Goal: Contribute content: Add original content to the website for others to see

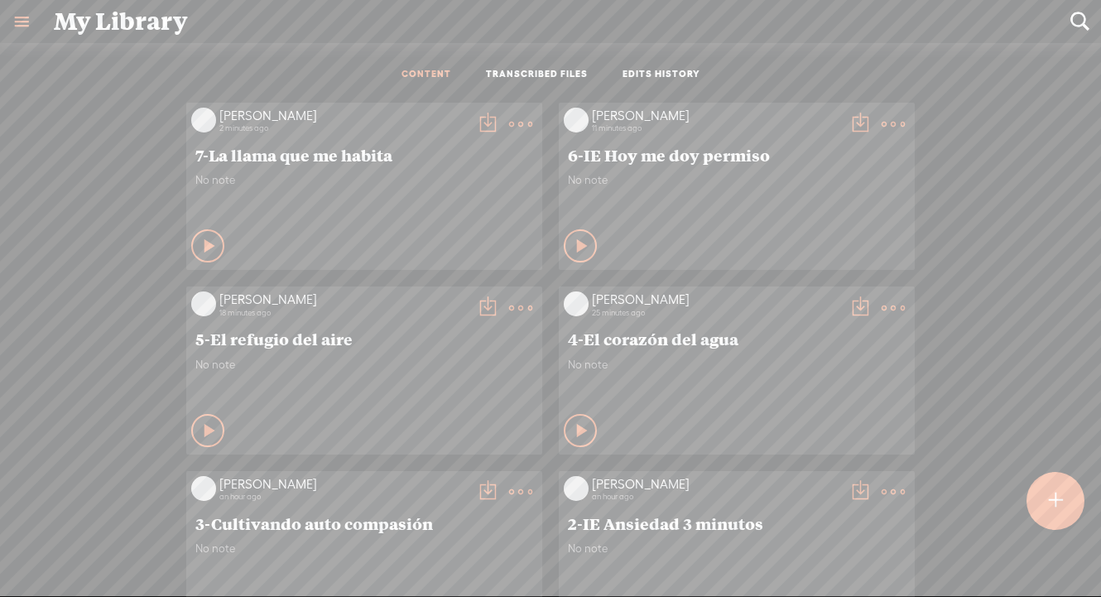
click at [1053, 514] on t at bounding box center [1055, 500] width 14 height 36
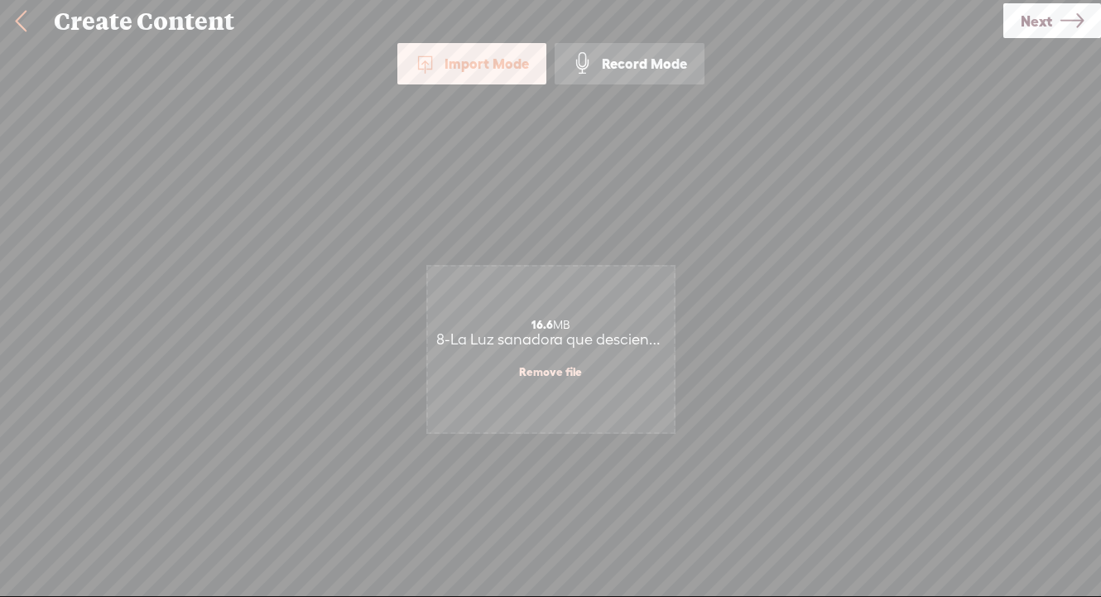
click at [1046, 17] on span "Next" at bounding box center [1035, 21] width 31 height 42
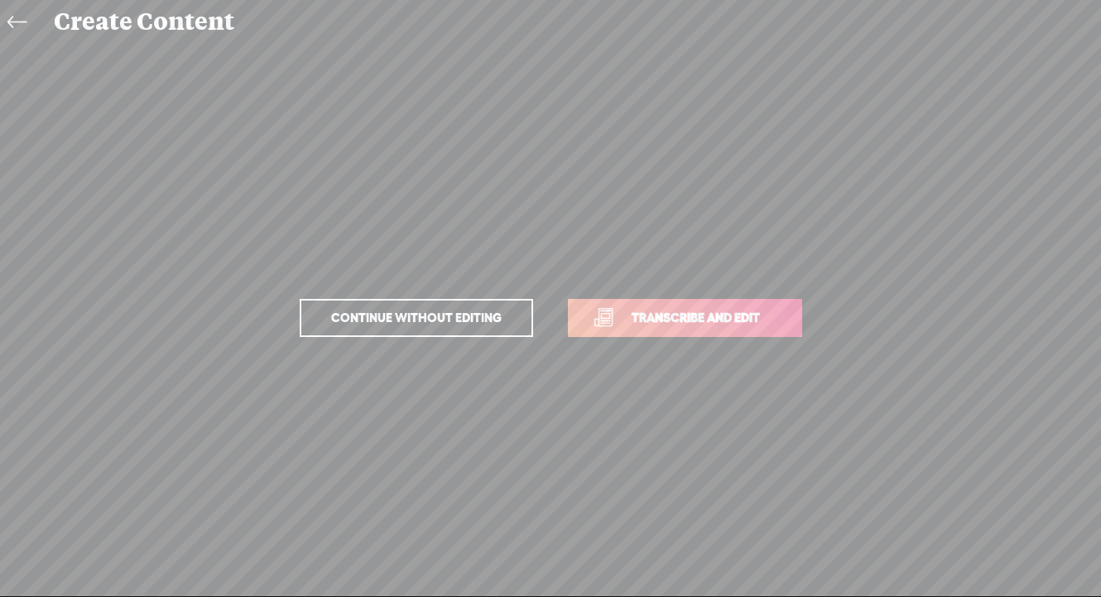
click at [674, 305] on link "Transcribe and edit" at bounding box center [685, 318] width 234 height 38
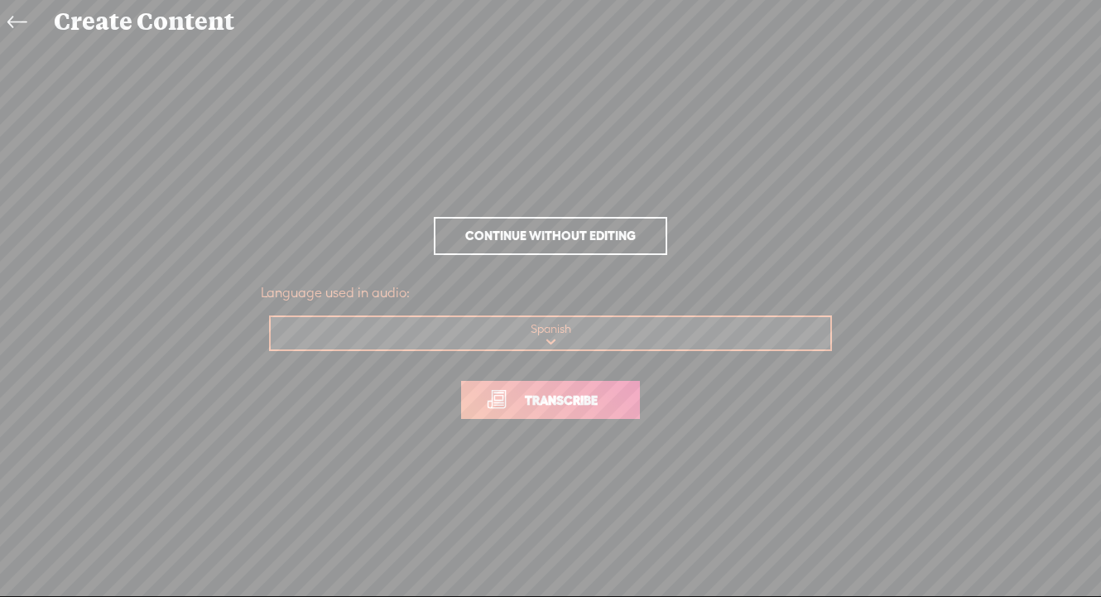
click at [572, 403] on span "Transcribe" at bounding box center [561, 400] width 108 height 19
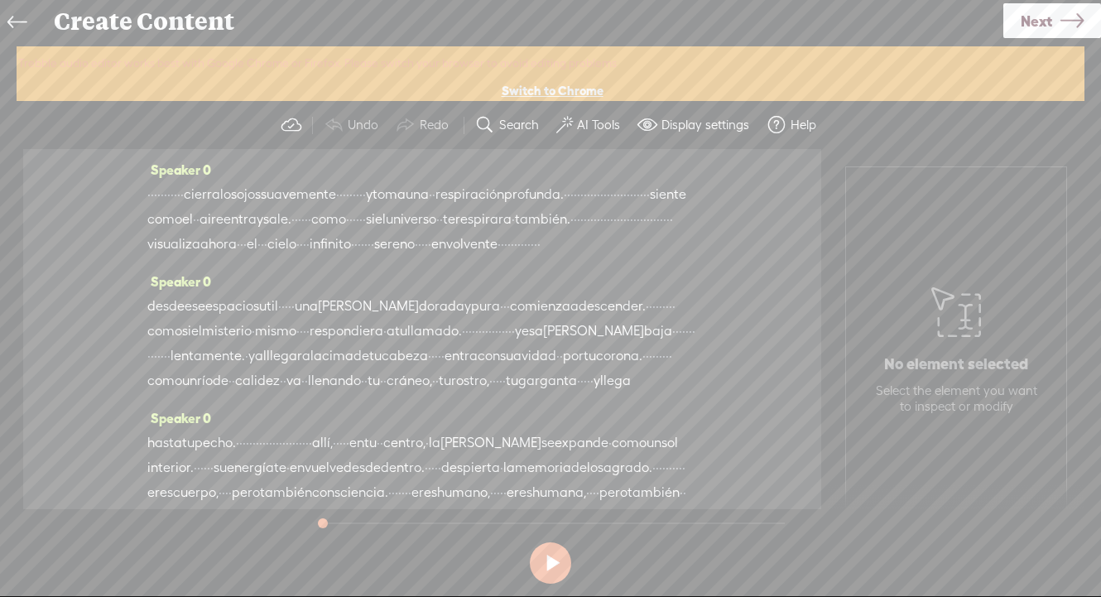
click at [578, 123] on label "AI Tools" at bounding box center [598, 125] width 43 height 17
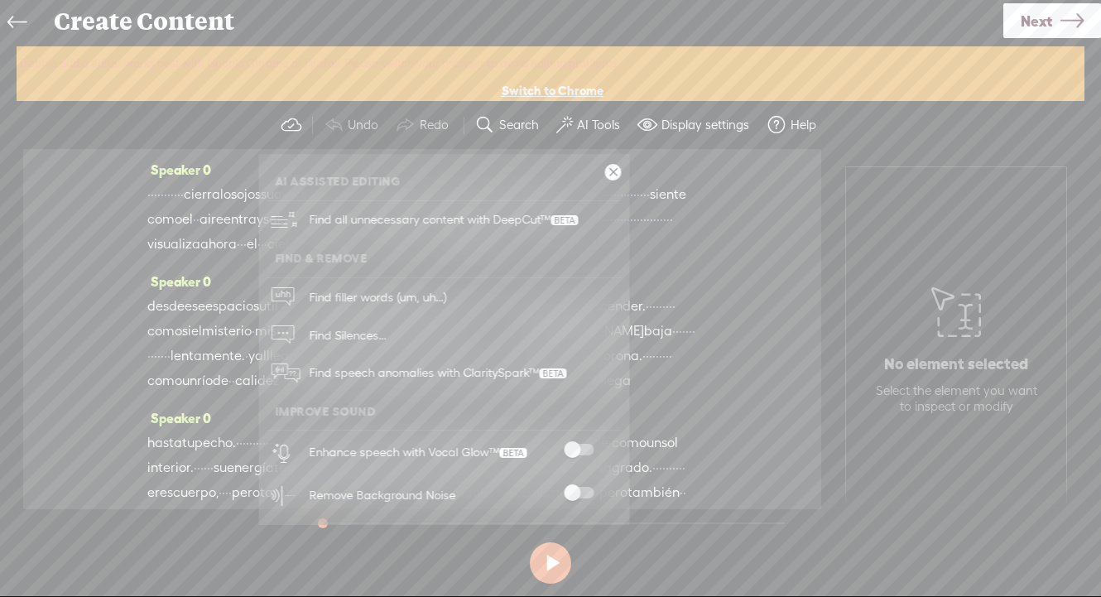
click at [570, 490] on span at bounding box center [579, 493] width 30 height 12
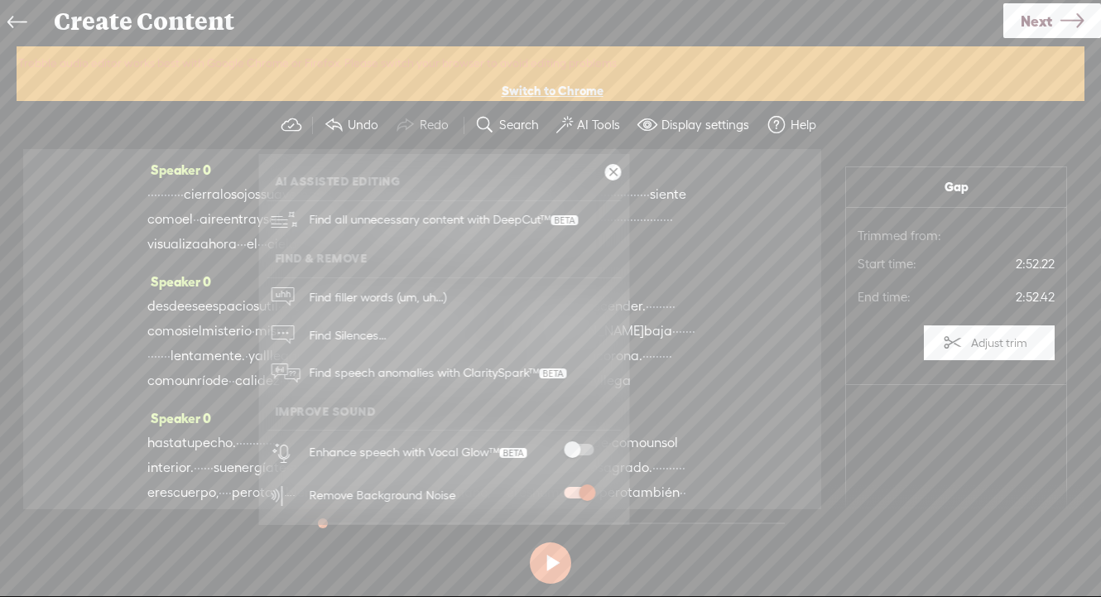
click at [575, 449] on span at bounding box center [579, 450] width 30 height 12
click at [1035, 17] on span "Next" at bounding box center [1035, 21] width 31 height 42
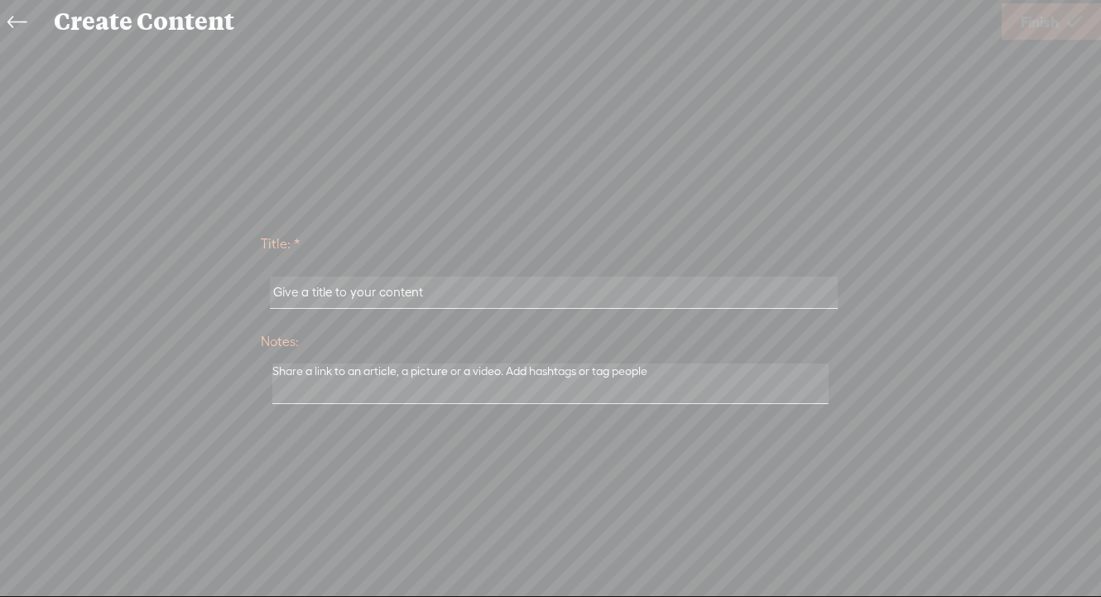
click at [386, 290] on input "text" at bounding box center [553, 292] width 567 height 32
paste input "8-La Luz sanadora que desciende"
type input "8-La Luz sanadora que desciende"
click at [1040, 30] on span "Finish" at bounding box center [1039, 22] width 38 height 42
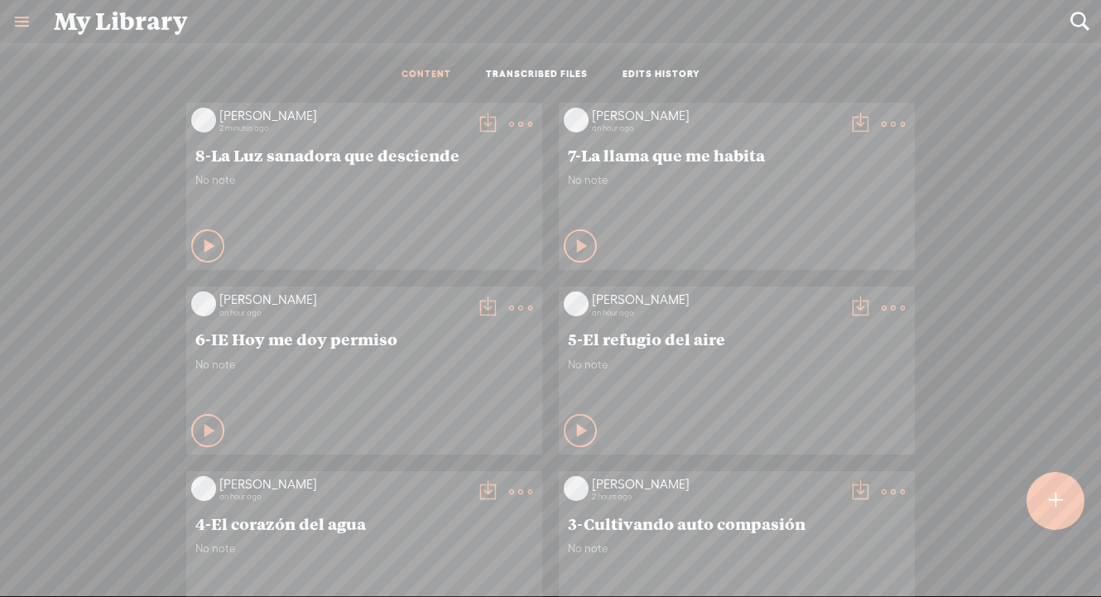
click at [483, 122] on t at bounding box center [487, 124] width 23 height 23
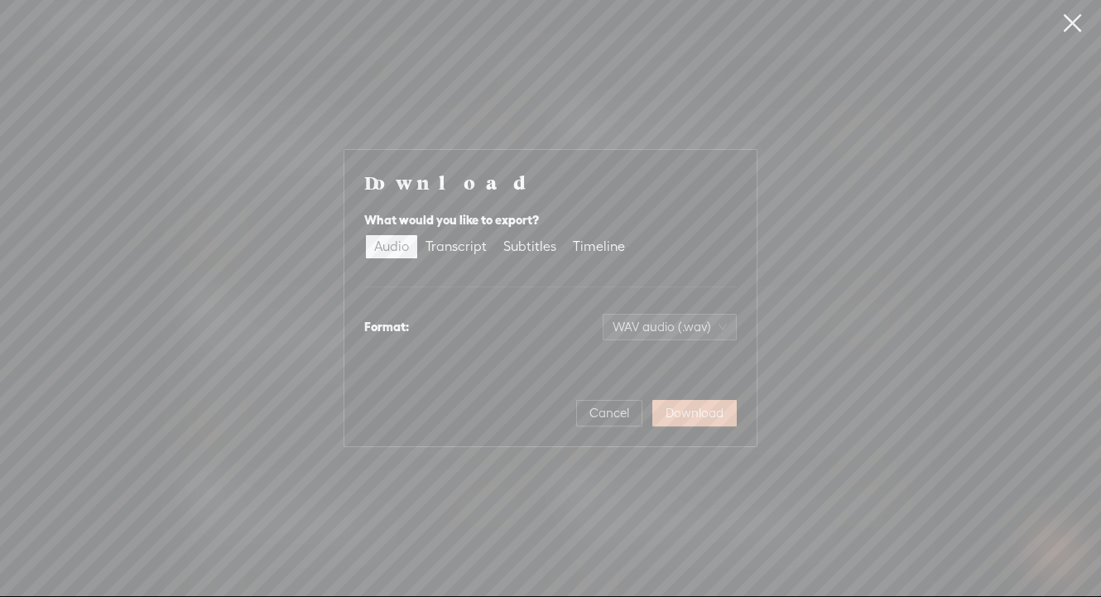
click at [708, 418] on span "Download" at bounding box center [694, 413] width 58 height 17
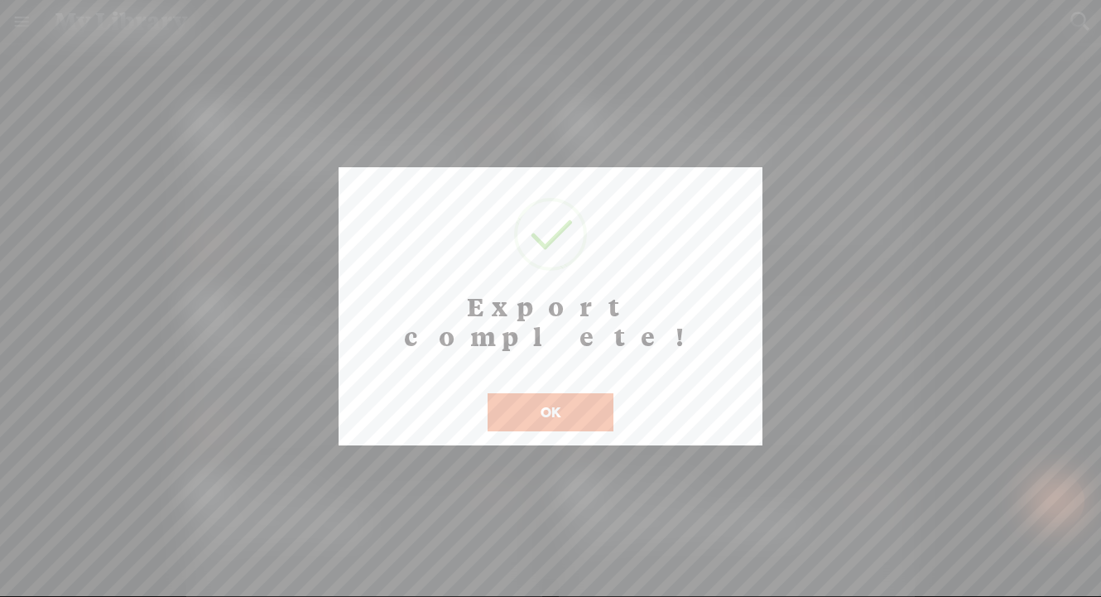
click at [543, 393] on button "OK" at bounding box center [550, 412] width 126 height 38
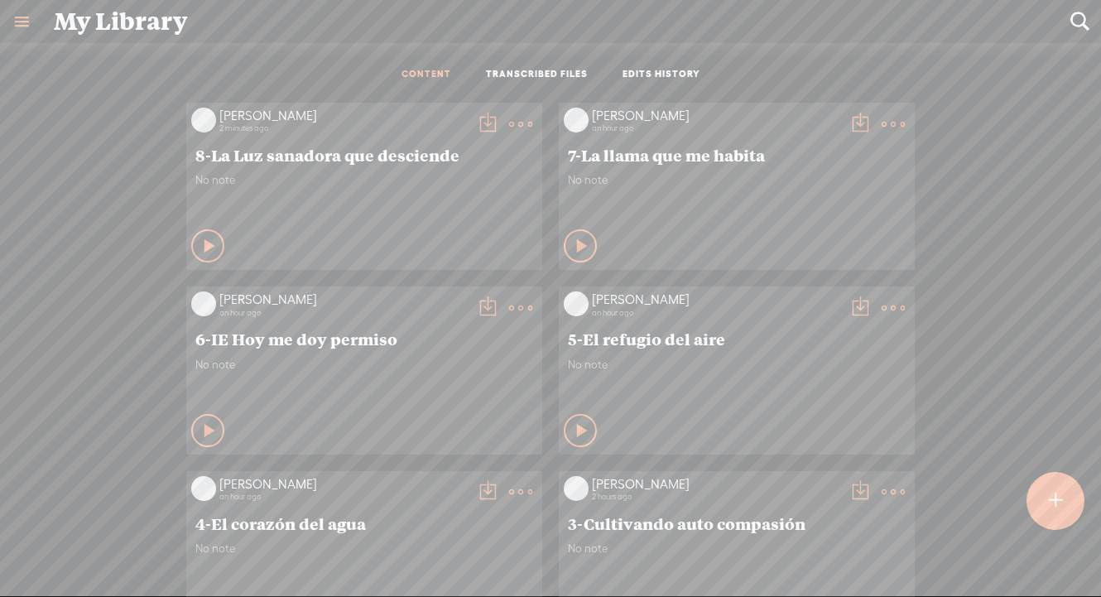
click at [1054, 505] on t at bounding box center [1055, 500] width 14 height 36
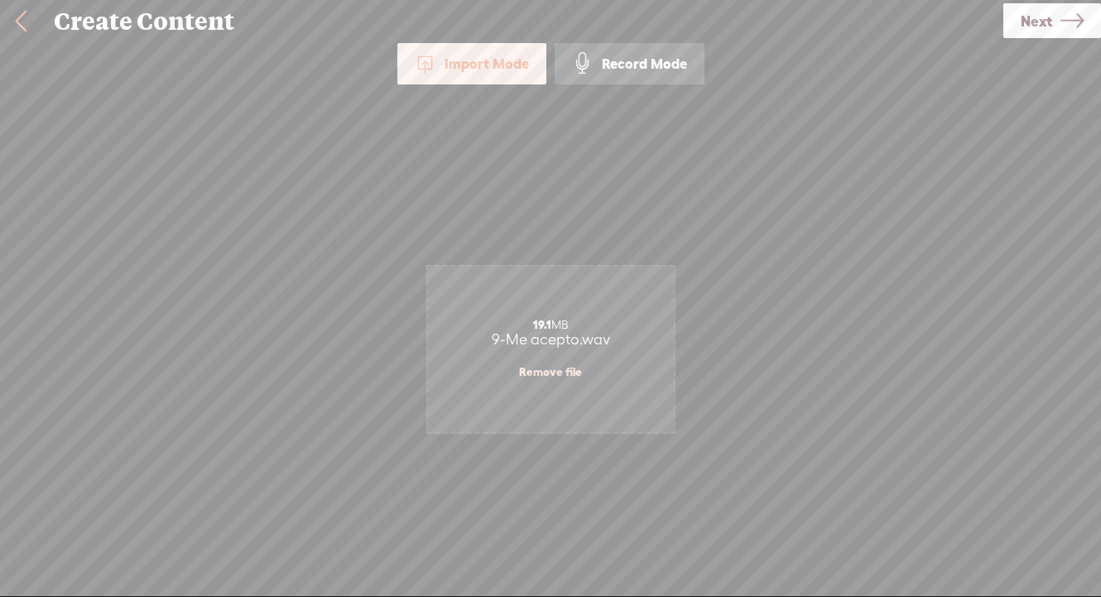
click at [1034, 28] on span "Next" at bounding box center [1035, 21] width 31 height 42
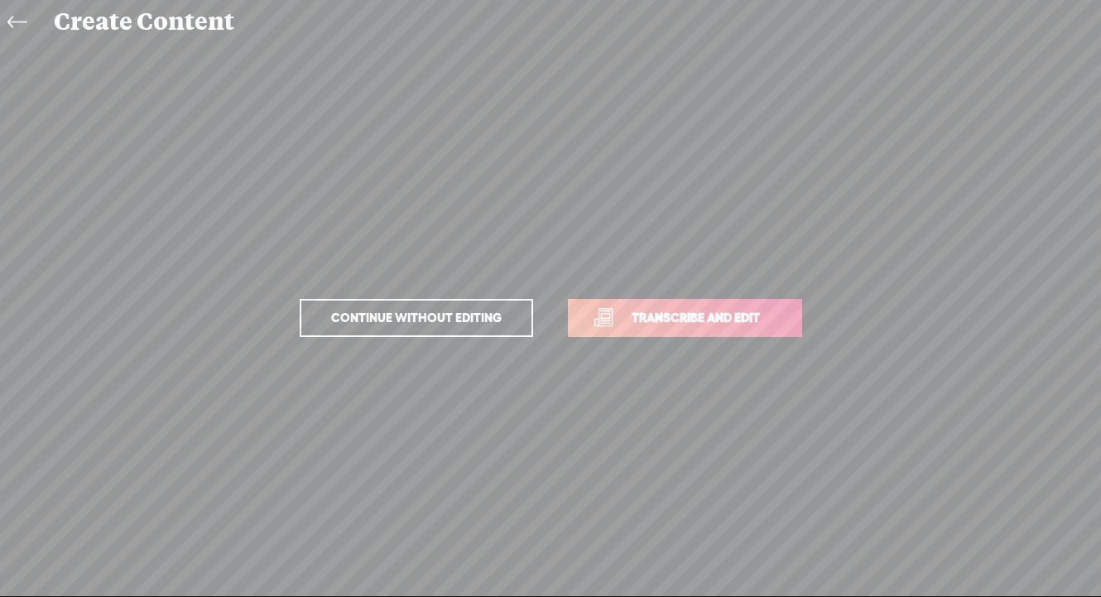
click at [720, 312] on span "Transcribe and edit" at bounding box center [695, 317] width 163 height 19
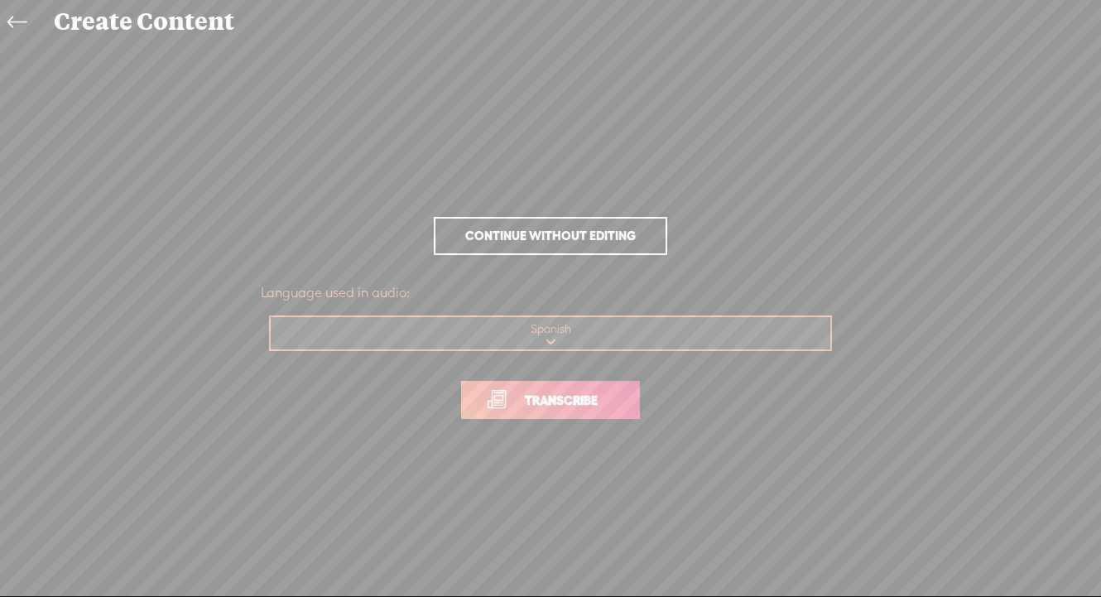
click at [540, 410] on link "Transcribe" at bounding box center [550, 400] width 179 height 38
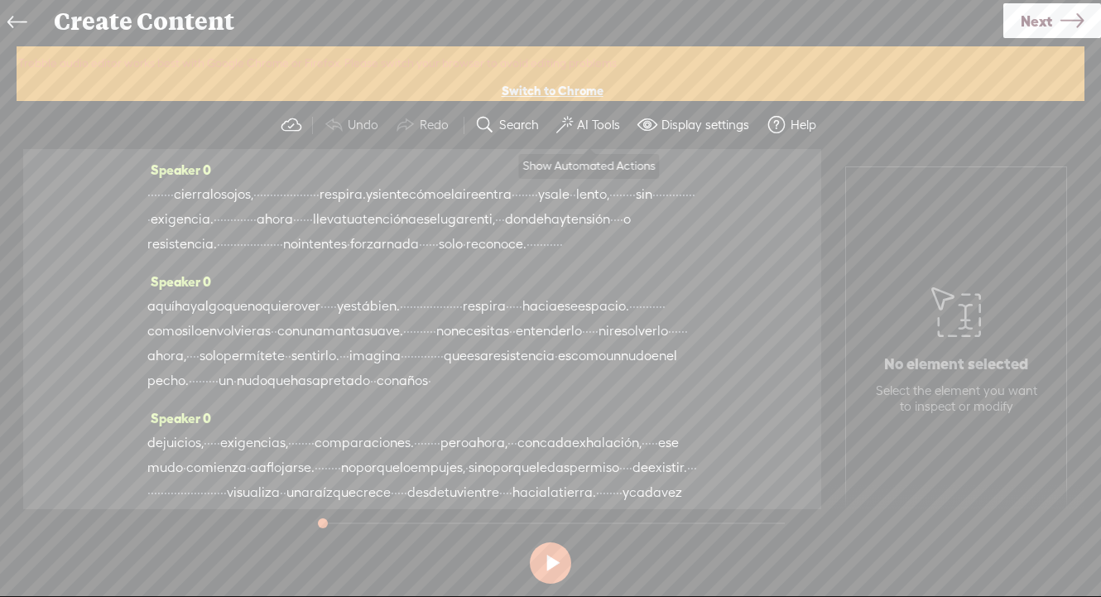
click at [593, 127] on label "AI Tools" at bounding box center [598, 125] width 43 height 17
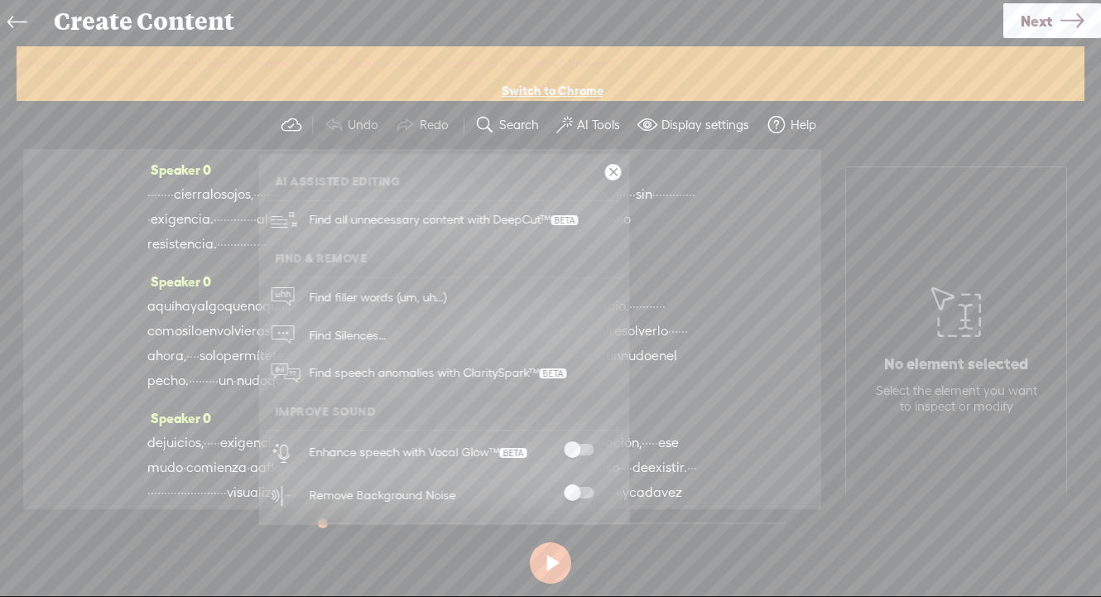
click at [578, 491] on span at bounding box center [579, 493] width 30 height 12
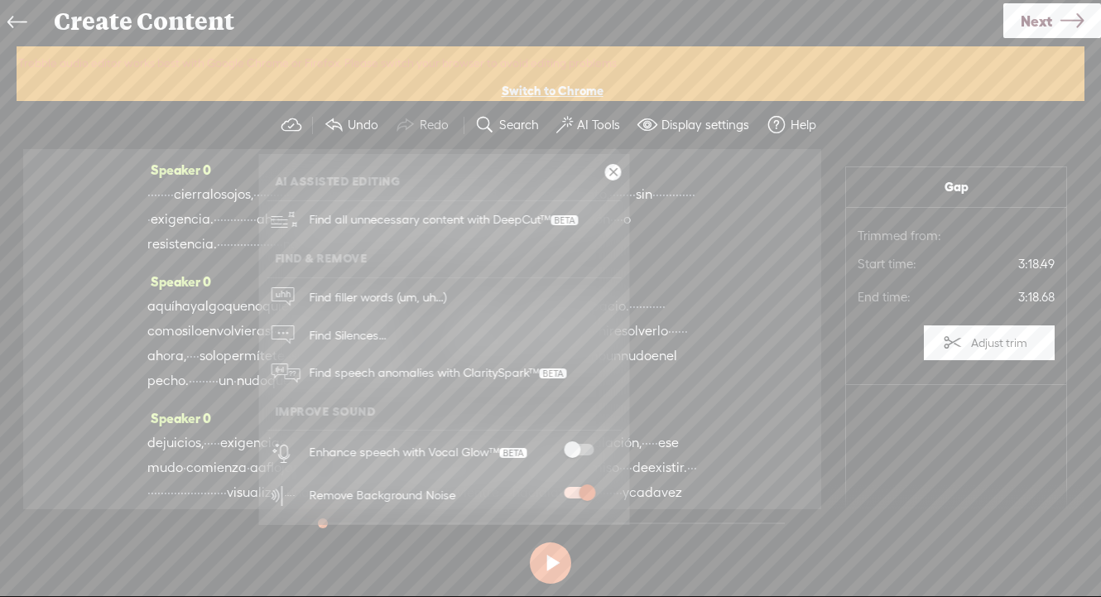
click at [576, 453] on span at bounding box center [579, 450] width 30 height 12
click at [1040, 21] on span "Next" at bounding box center [1035, 21] width 31 height 42
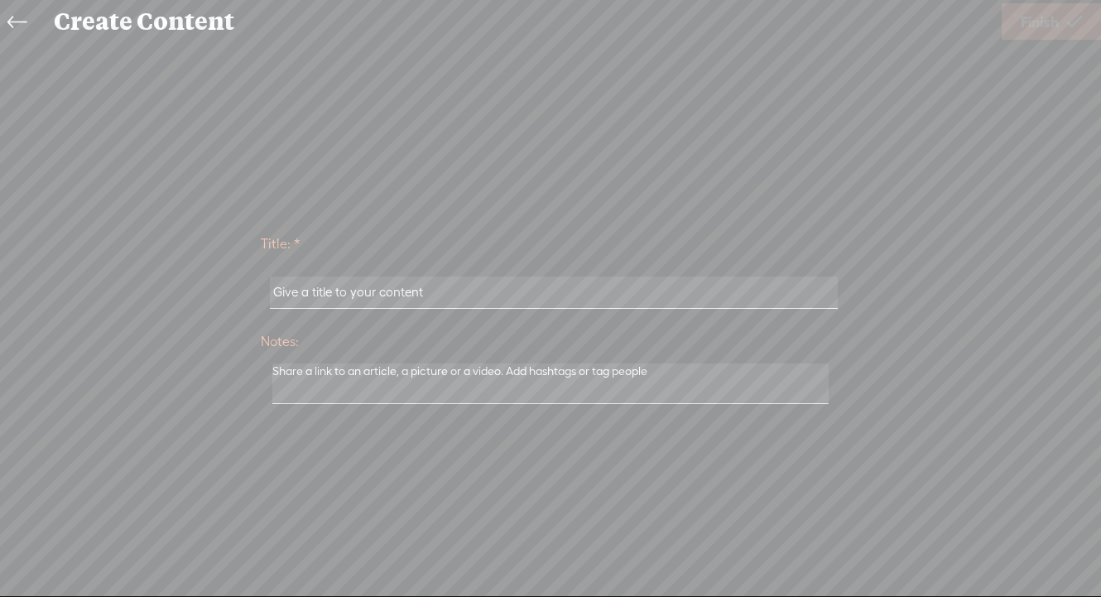
click at [389, 294] on input "text" at bounding box center [553, 292] width 567 height 32
paste input "9-Me acepto"
type input "9-Me acepto"
click at [1055, 28] on span "Finish" at bounding box center [1039, 22] width 38 height 42
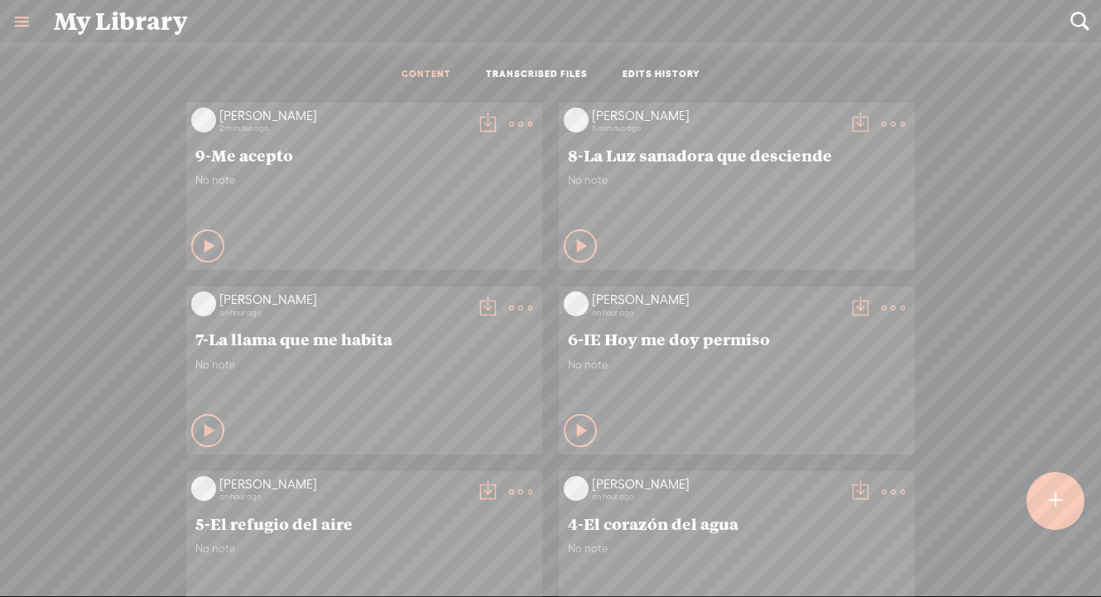
click at [482, 126] on t at bounding box center [487, 124] width 23 height 23
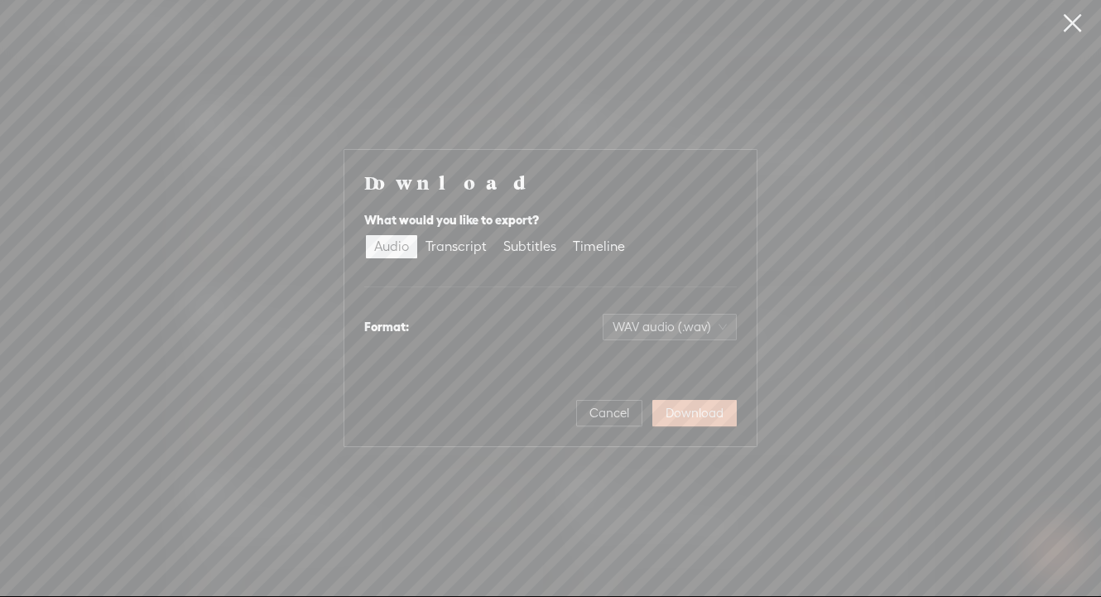
click at [712, 413] on span "Download" at bounding box center [694, 413] width 58 height 17
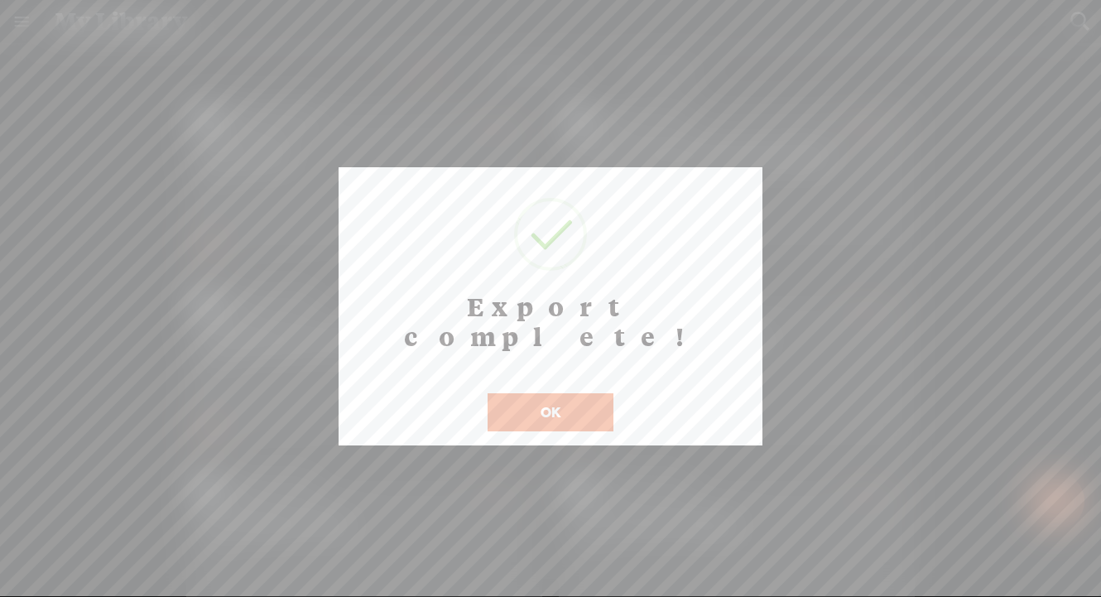
click at [548, 393] on button "OK" at bounding box center [550, 412] width 126 height 38
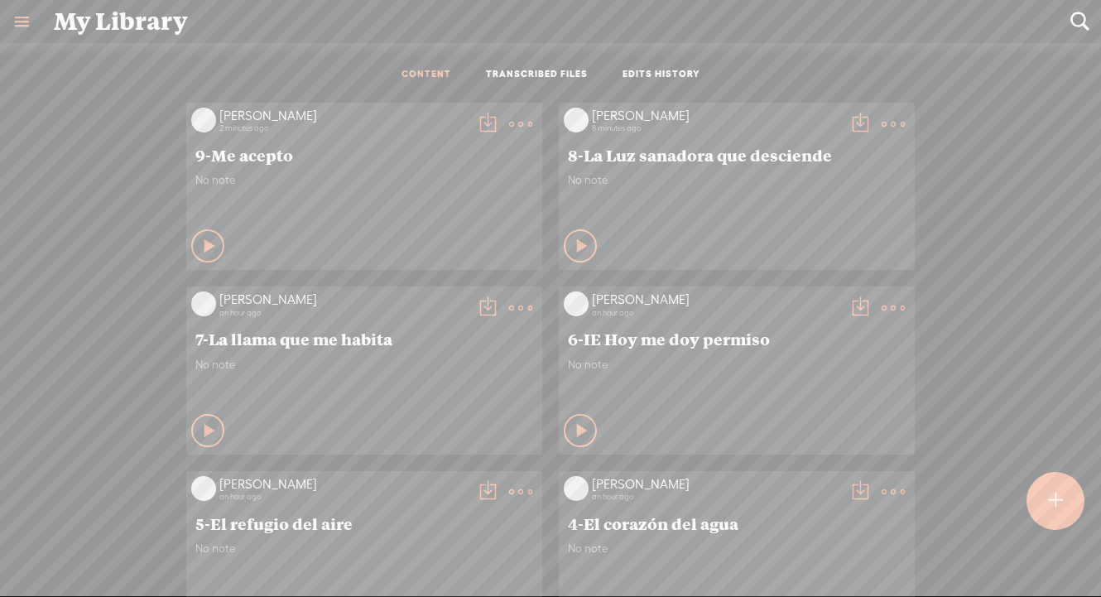
click at [1048, 511] on t at bounding box center [1055, 500] width 14 height 36
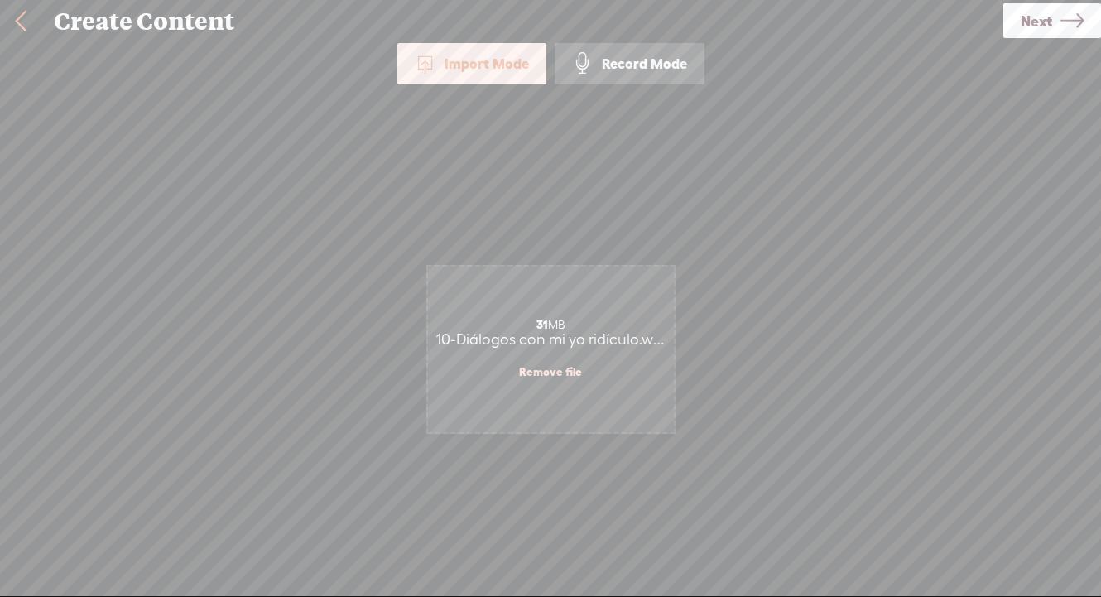
click at [1024, 31] on span "Next" at bounding box center [1035, 21] width 31 height 42
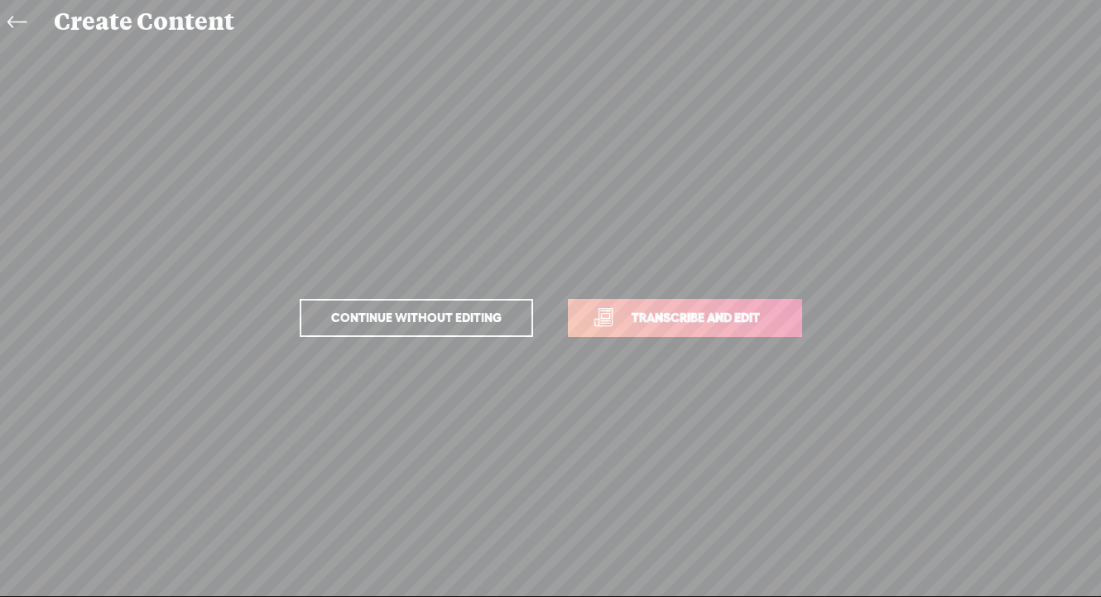
click at [668, 303] on link "Transcribe and edit" at bounding box center [685, 318] width 234 height 38
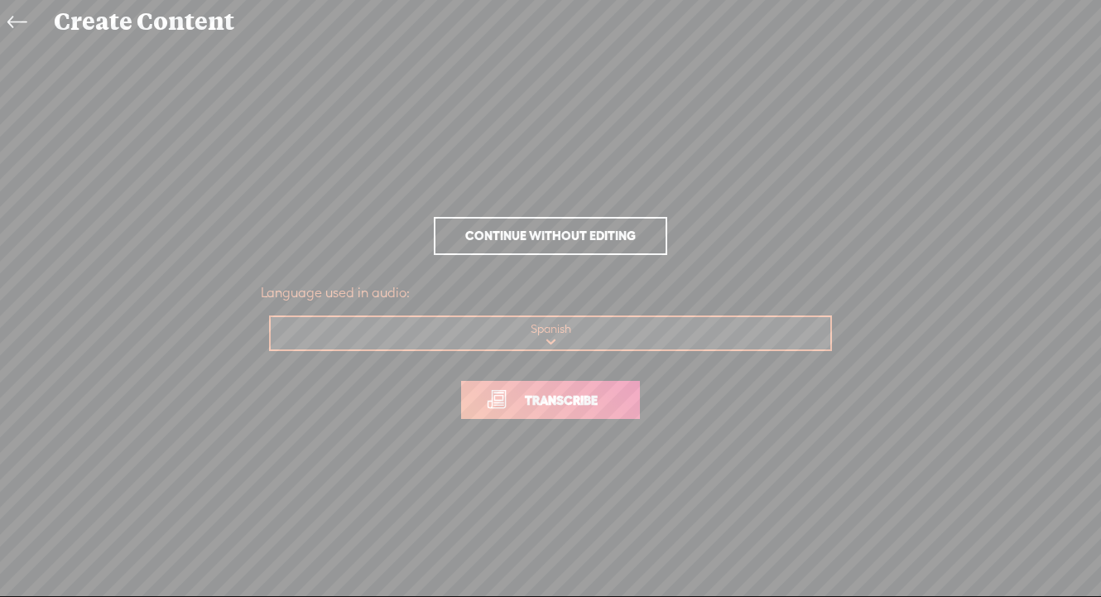
click at [580, 402] on span "Transcribe" at bounding box center [561, 400] width 108 height 19
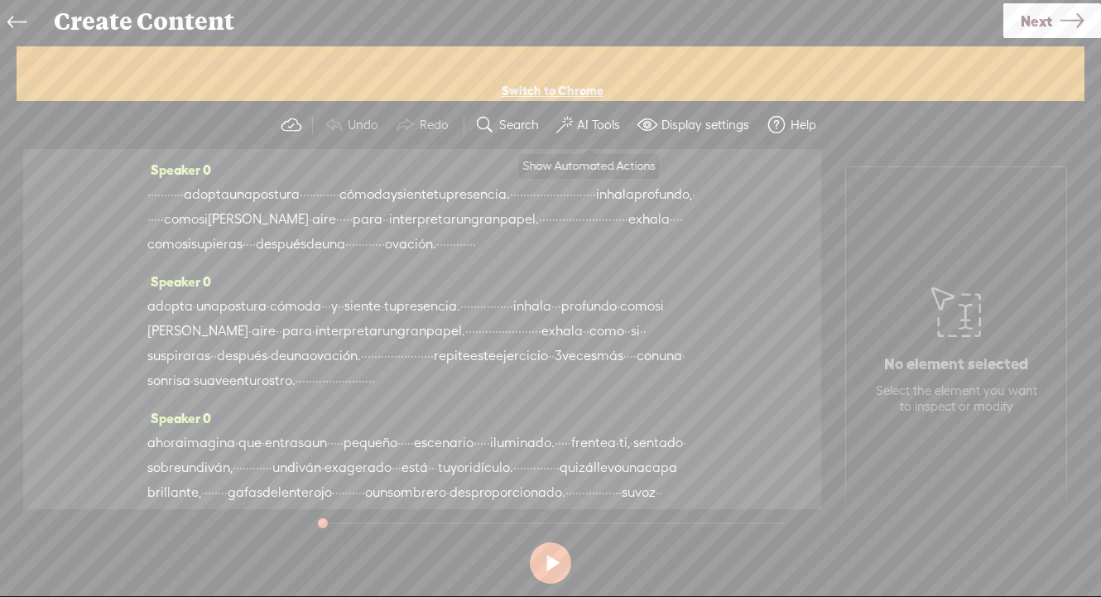
click at [597, 122] on label "AI Tools" at bounding box center [598, 125] width 43 height 17
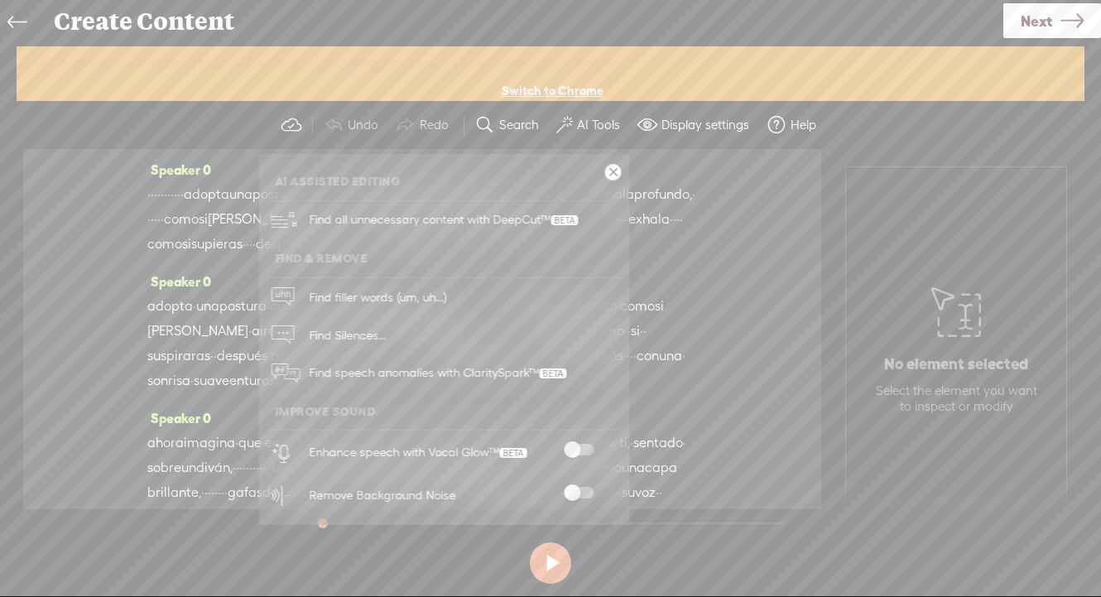
click at [573, 492] on span at bounding box center [579, 493] width 30 height 12
click at [573, 446] on span at bounding box center [579, 450] width 30 height 12
click at [1049, 26] on span "Next" at bounding box center [1035, 21] width 31 height 42
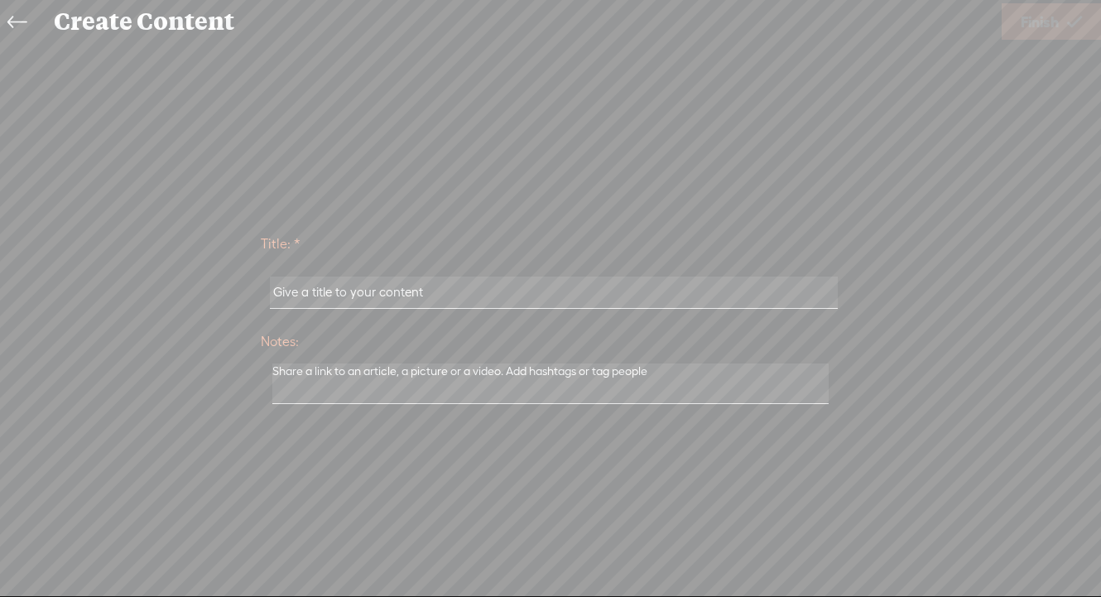
click at [361, 298] on input "text" at bounding box center [553, 292] width 567 height 32
paste input "10-Diálogos con mi yo ridículo"
type input "10-Diálogos con mi yo ridículo"
click at [1042, 22] on span "Finish" at bounding box center [1039, 22] width 38 height 42
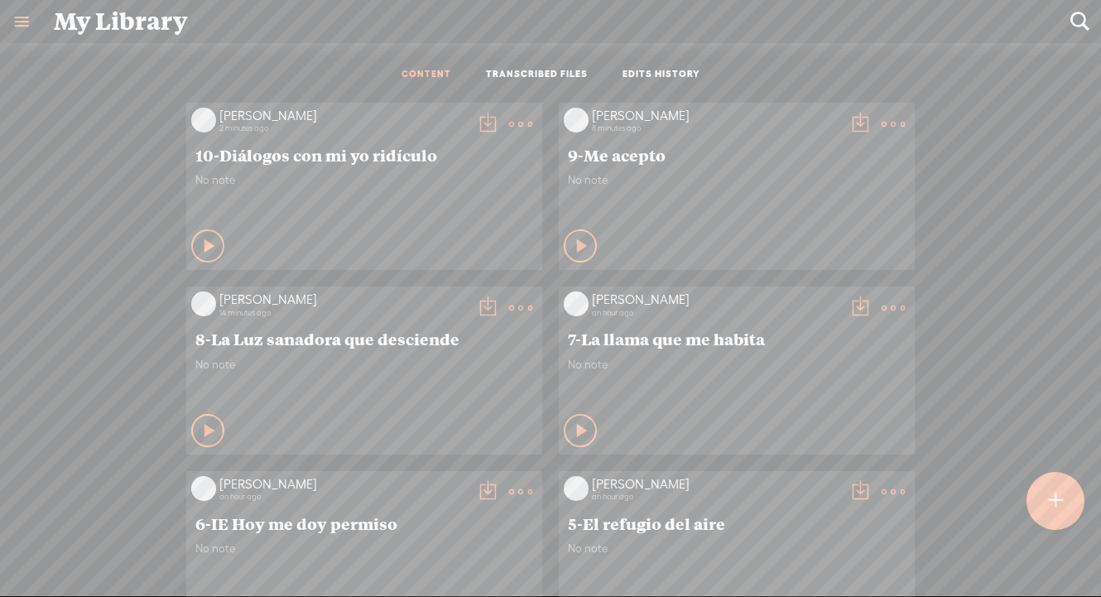
click at [479, 116] on t at bounding box center [487, 124] width 23 height 23
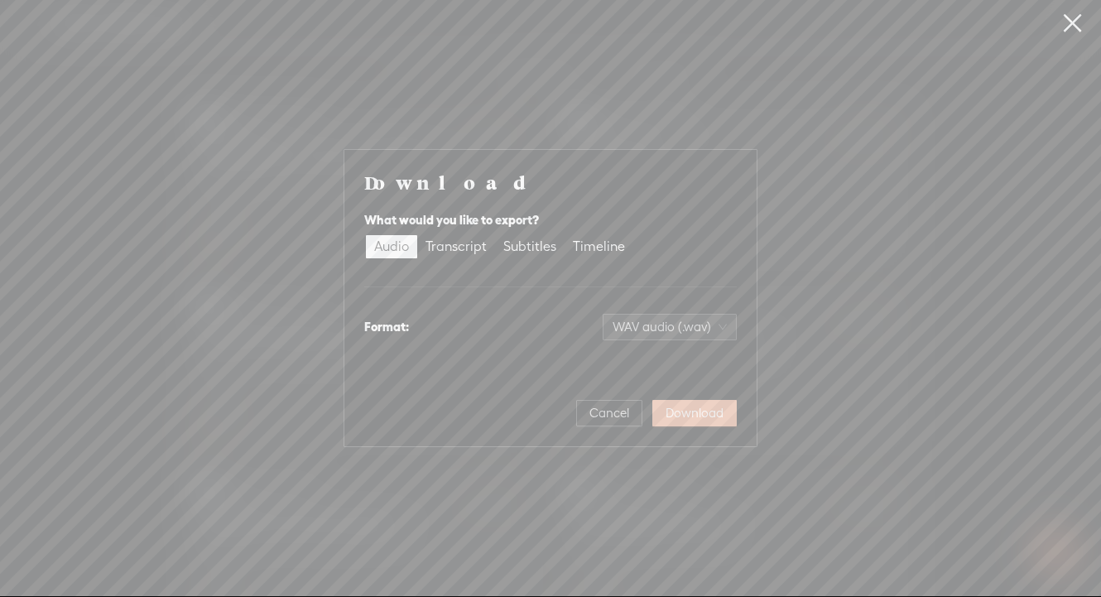
click at [695, 413] on span "Download" at bounding box center [694, 413] width 58 height 17
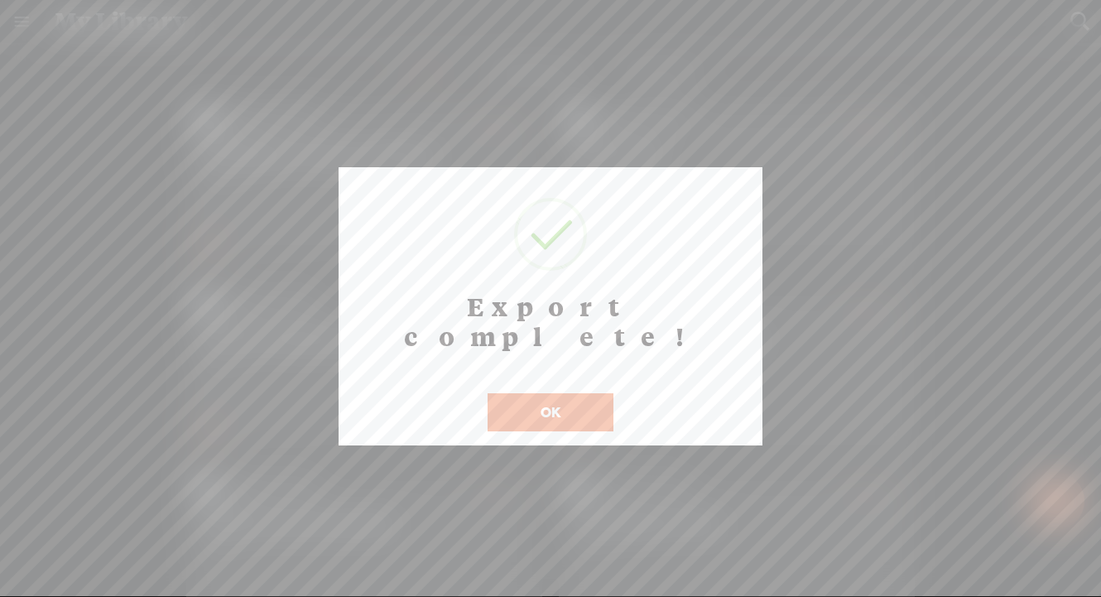
click at [575, 393] on button "OK" at bounding box center [550, 412] width 126 height 38
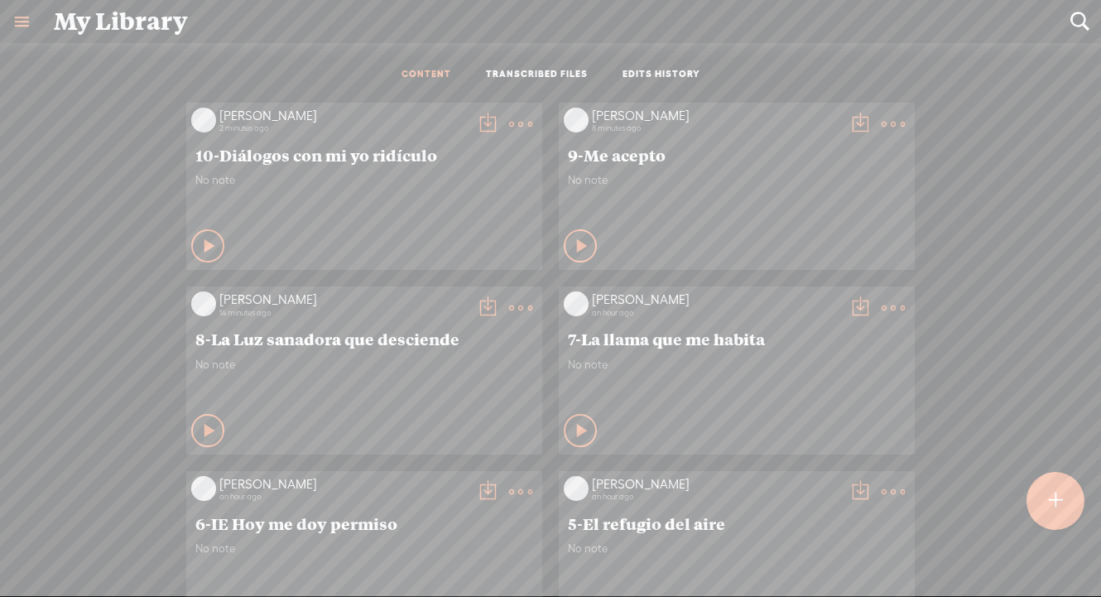
click at [1053, 505] on t at bounding box center [1055, 500] width 14 height 36
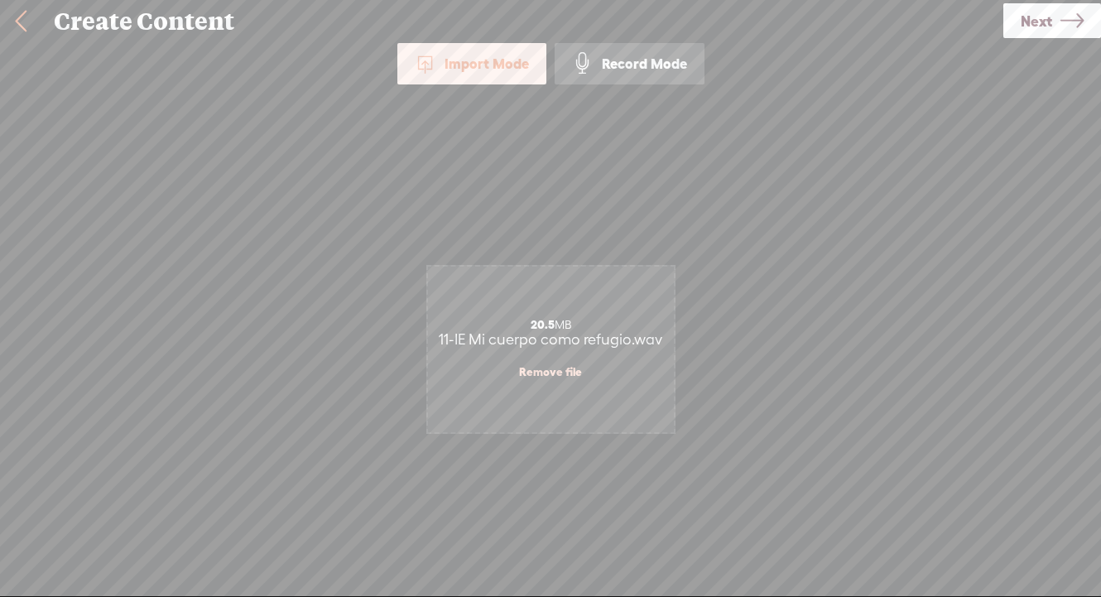
click at [1032, 22] on span "Next" at bounding box center [1035, 21] width 31 height 42
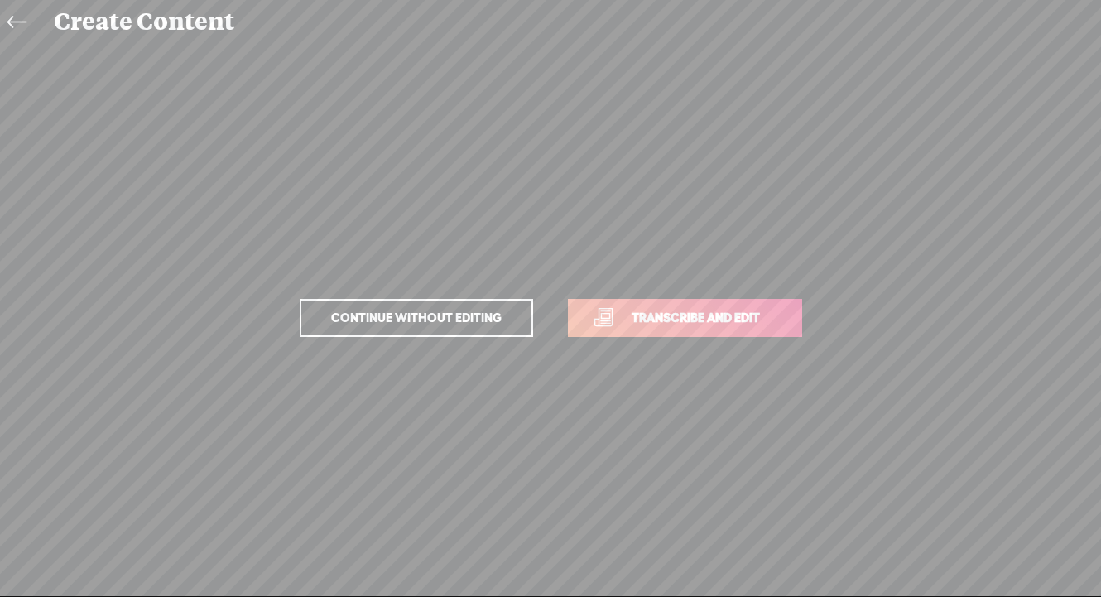
click at [635, 332] on link "Transcribe and edit" at bounding box center [685, 318] width 234 height 38
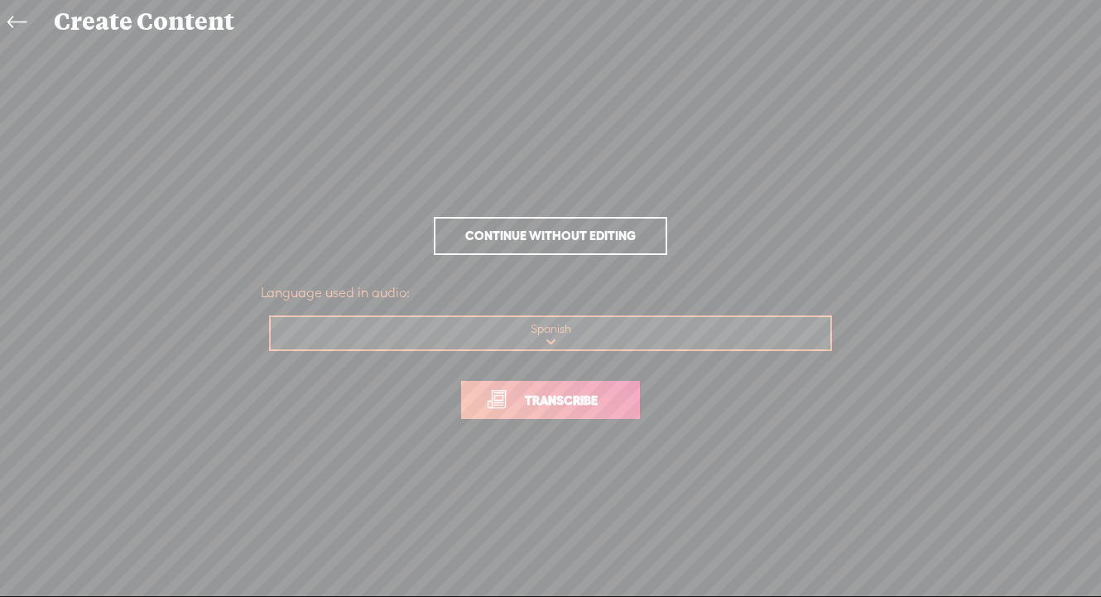
click at [582, 411] on link "Transcribe" at bounding box center [550, 400] width 179 height 38
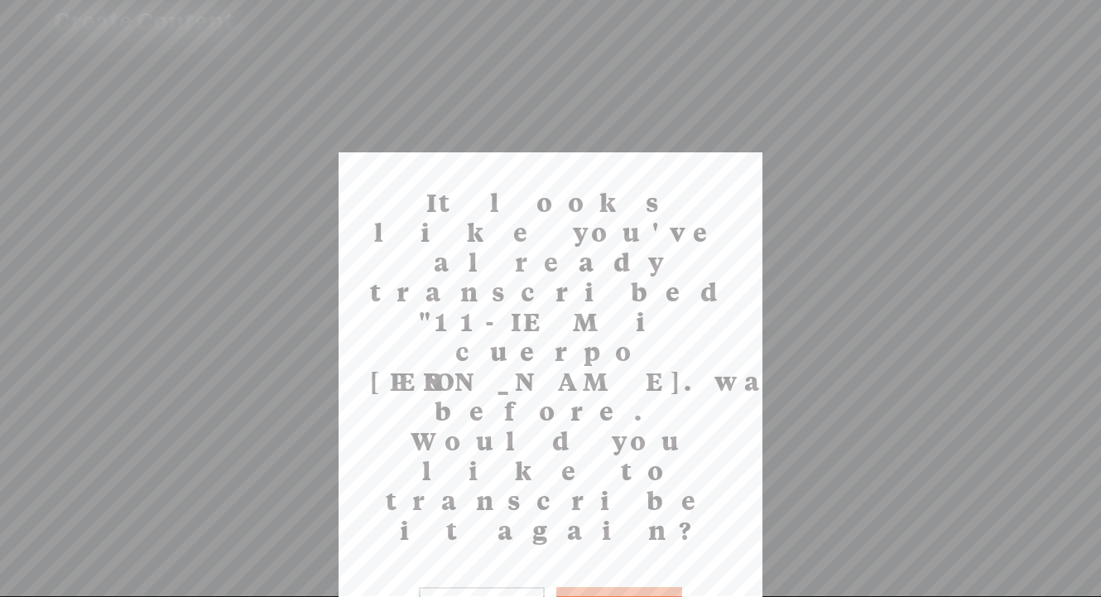
click at [632, 587] on button "Yes" at bounding box center [619, 606] width 126 height 38
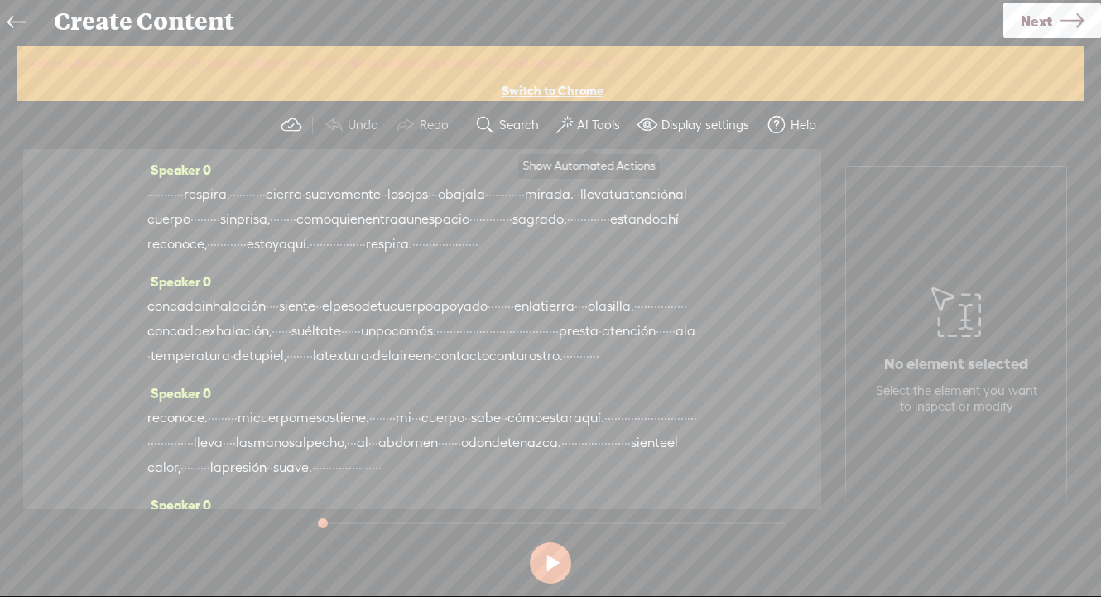
click at [591, 125] on label "AI Tools" at bounding box center [598, 125] width 43 height 17
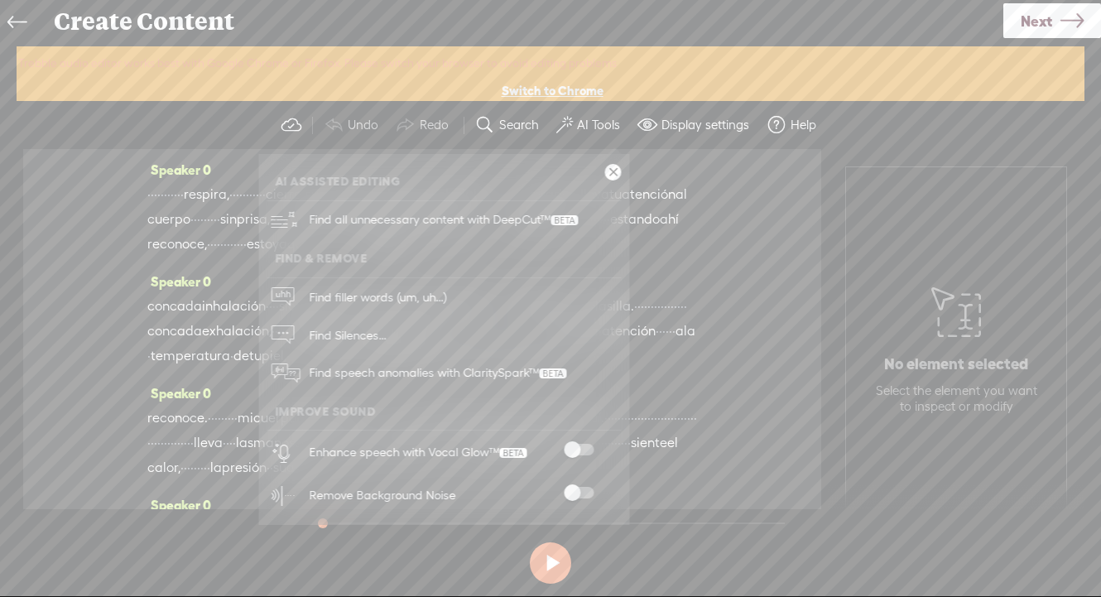
click at [575, 489] on span at bounding box center [579, 493] width 30 height 12
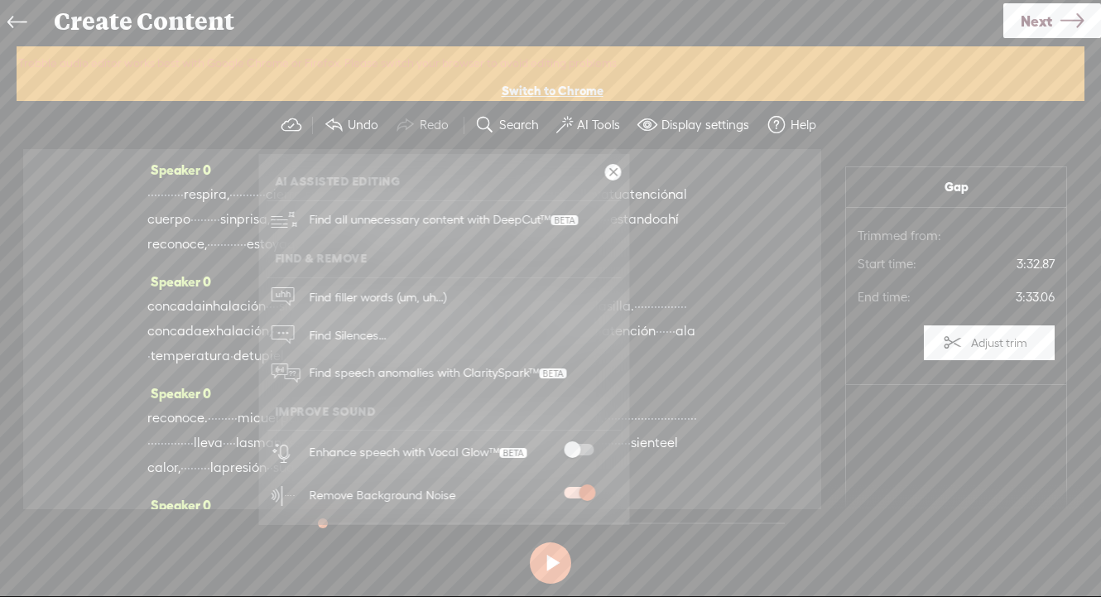
click at [576, 444] on span at bounding box center [579, 450] width 30 height 12
click at [1030, 23] on span "Next" at bounding box center [1035, 21] width 31 height 42
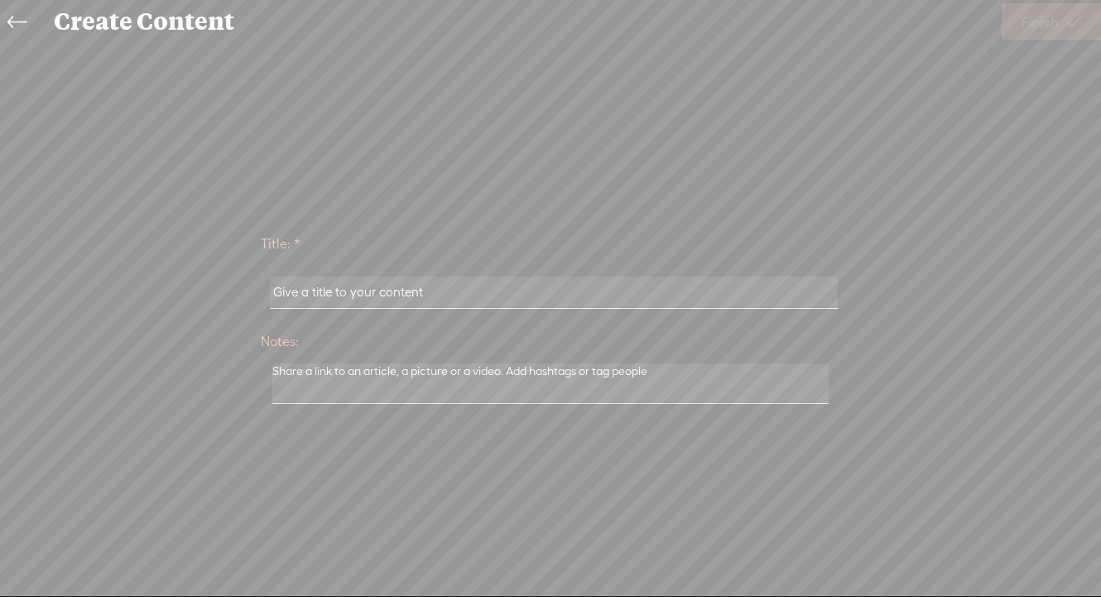
click at [437, 297] on input "text" at bounding box center [553, 292] width 567 height 32
paste input "11-IE Mi cuerpo como refugio"
type input "11-IE Mi cuerpo como refugio"
click at [1039, 17] on span "Finish" at bounding box center [1039, 22] width 38 height 42
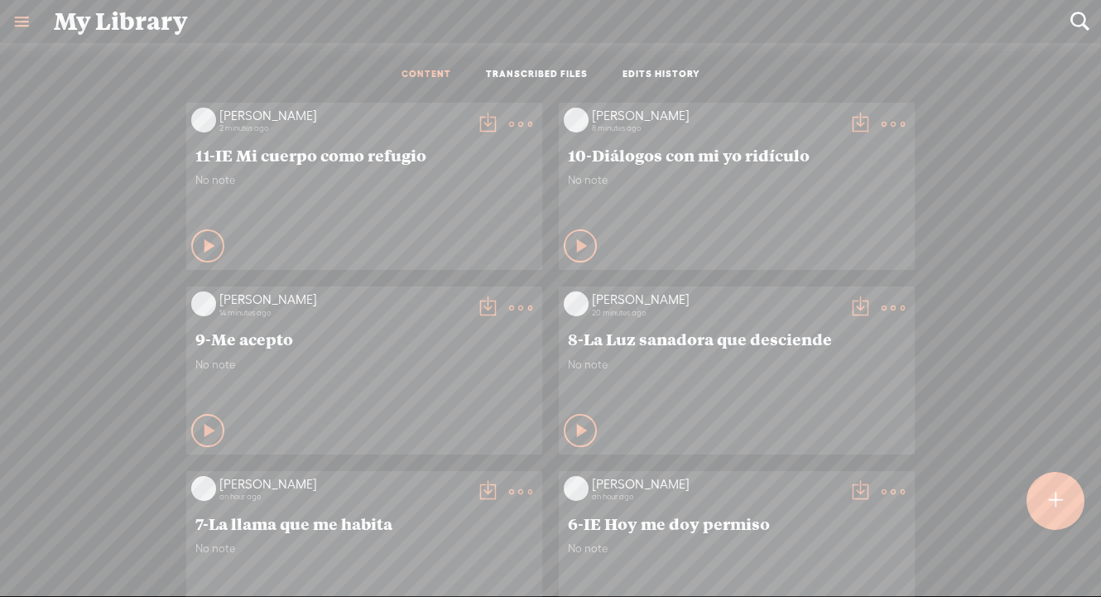
click at [480, 124] on t at bounding box center [487, 124] width 23 height 23
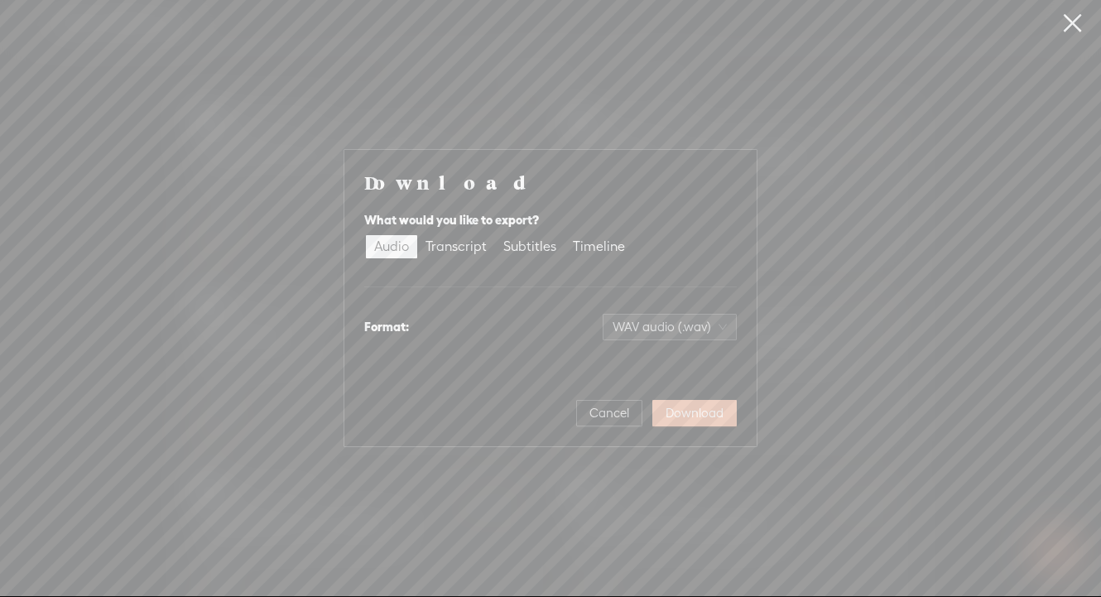
click at [704, 415] on span "Download" at bounding box center [694, 413] width 58 height 17
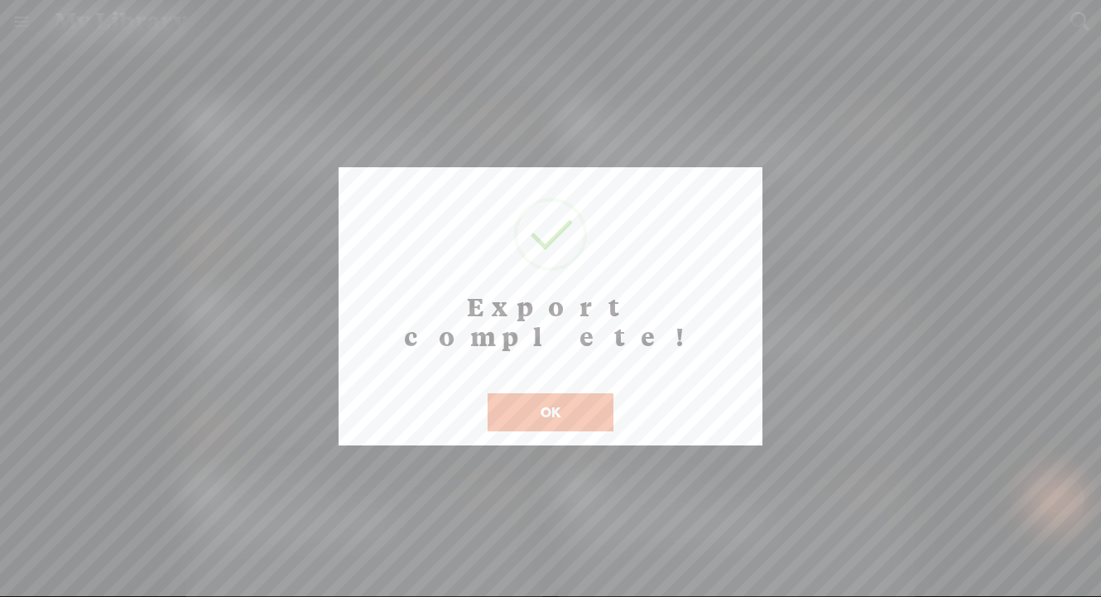
click at [578, 393] on button "OK" at bounding box center [550, 412] width 126 height 38
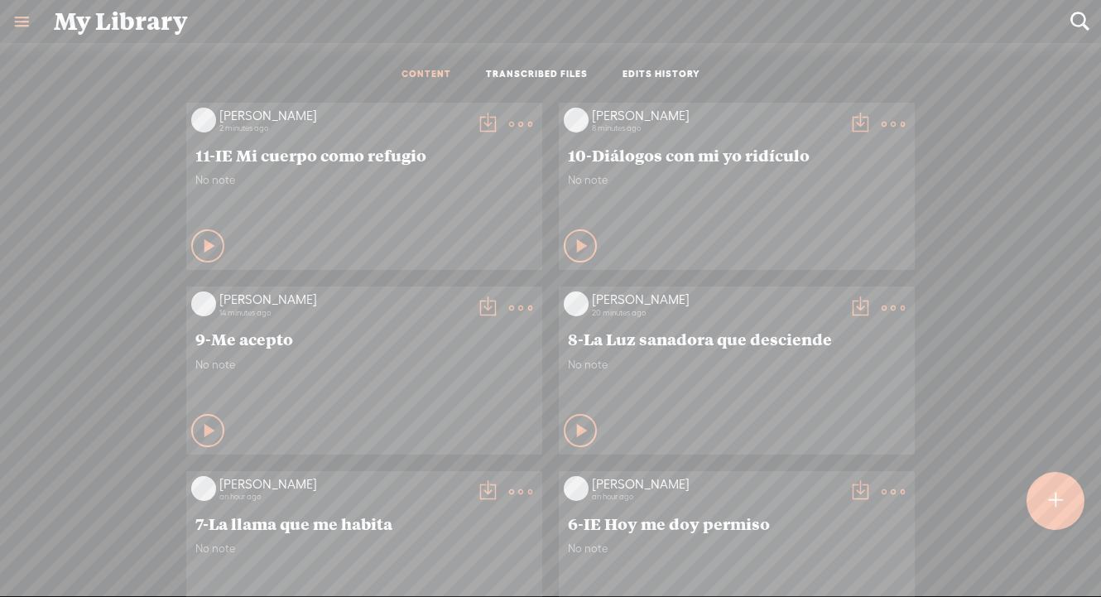
click at [1054, 506] on t at bounding box center [1055, 500] width 14 height 36
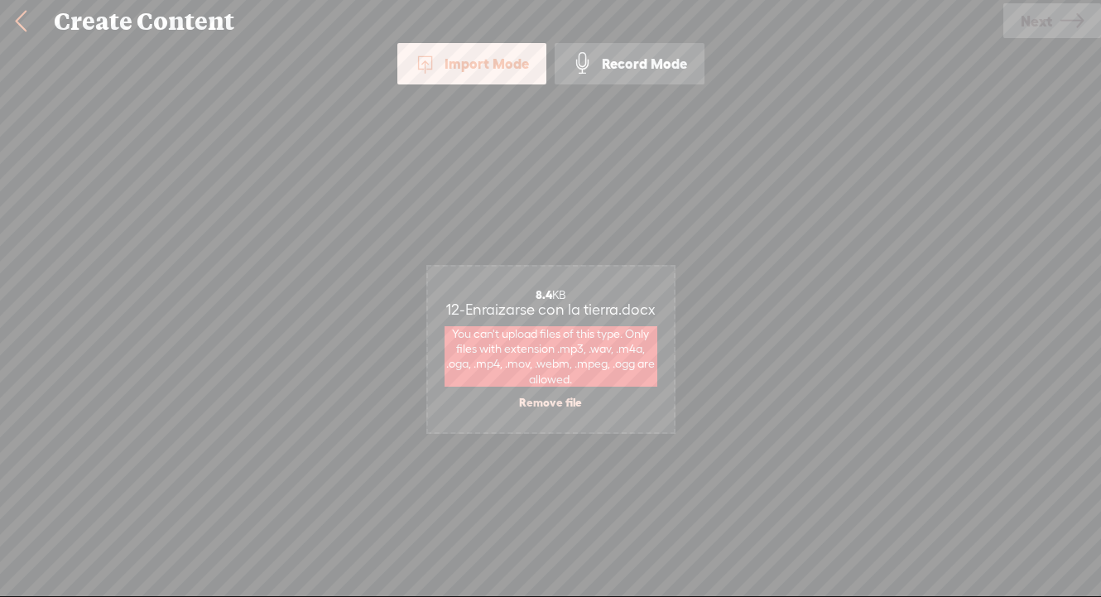
click at [535, 397] on link "Remove file" at bounding box center [550, 402] width 63 height 15
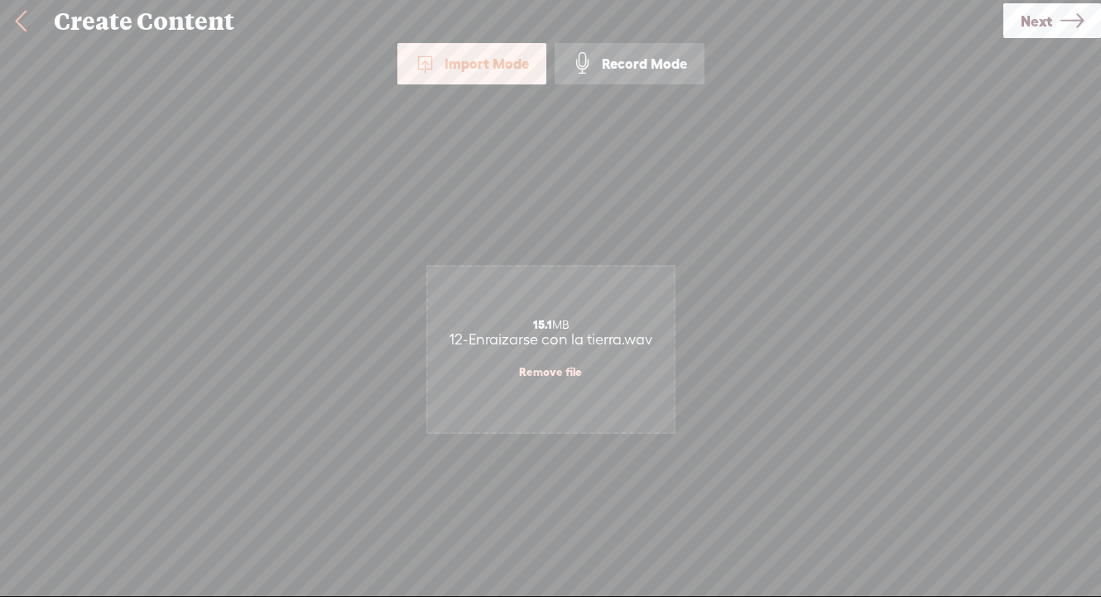
click at [1044, 30] on span "Next" at bounding box center [1035, 21] width 31 height 42
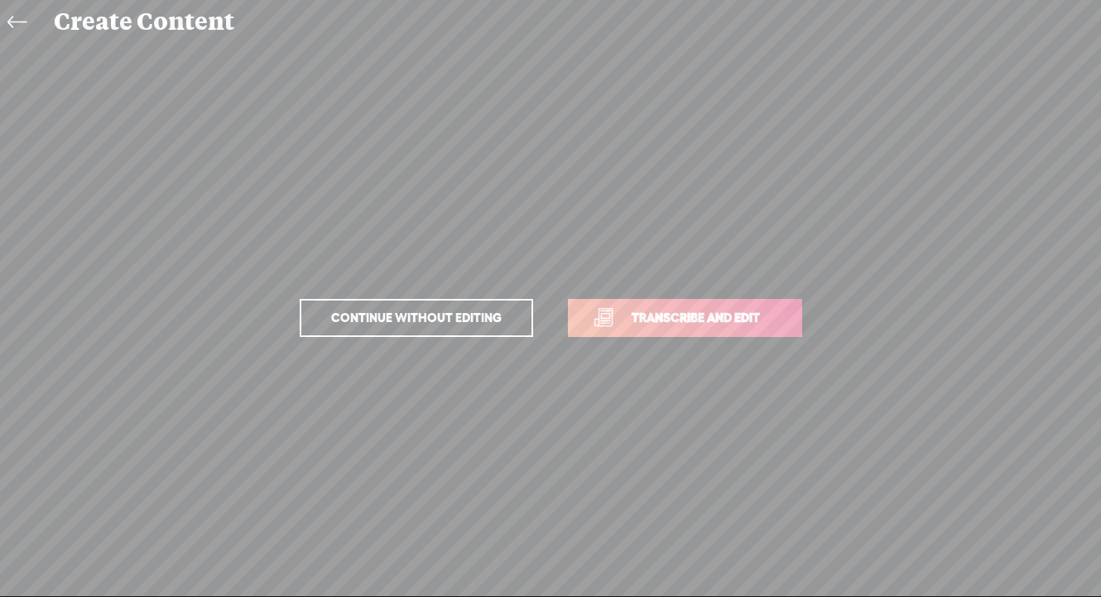
click at [637, 295] on p "Continue without editing Transcribe and edit" at bounding box center [550, 317] width 579 height 73
click at [642, 330] on link "Transcribe and edit" at bounding box center [685, 318] width 234 height 38
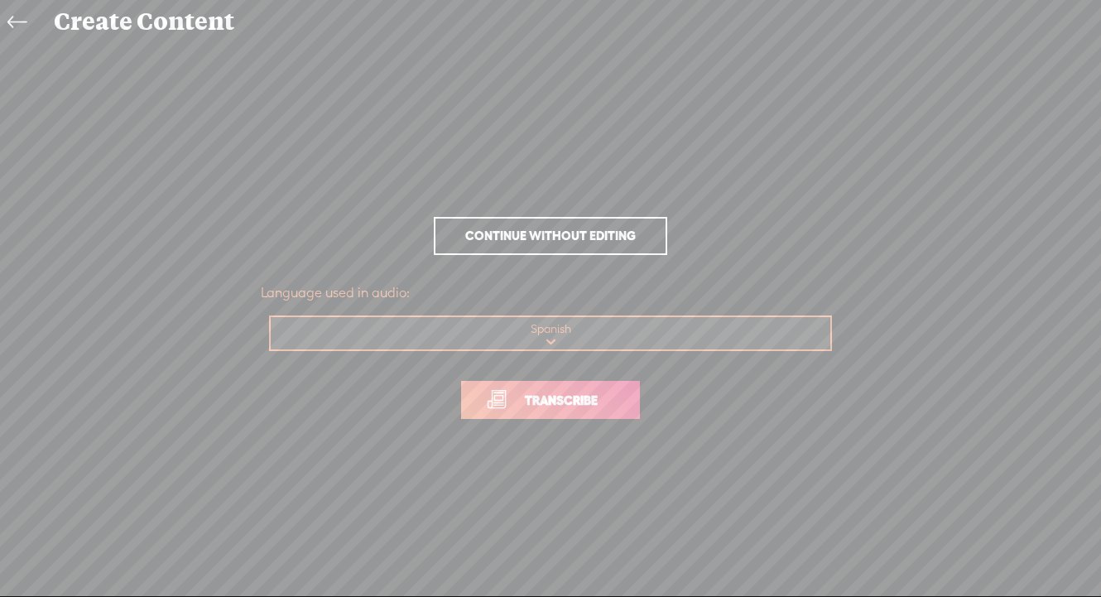
click at [560, 405] on span "Transcribe" at bounding box center [561, 400] width 108 height 19
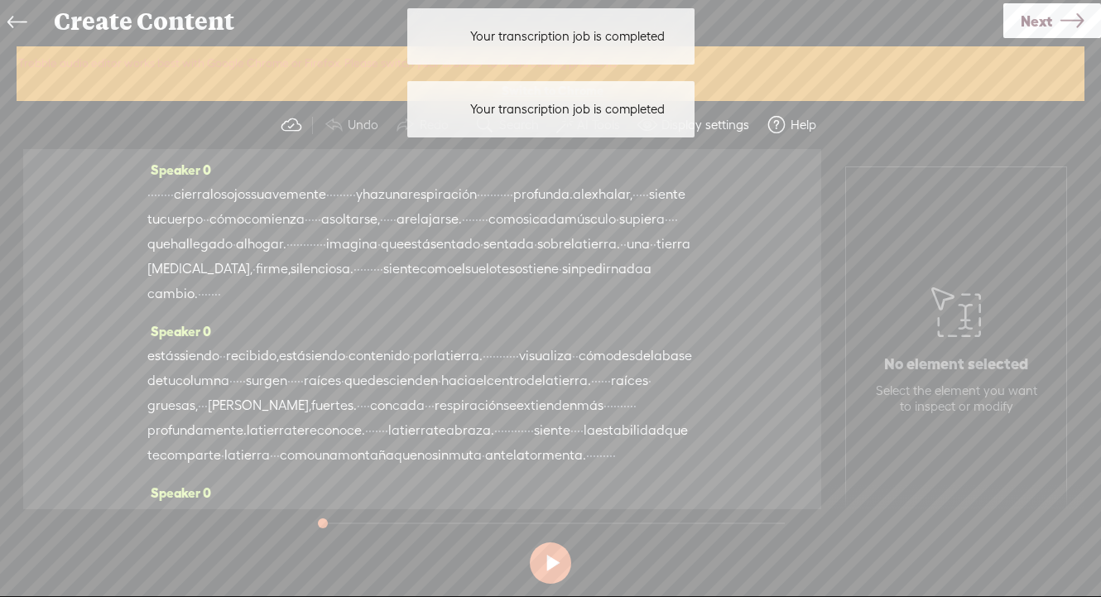
click at [1050, 24] on span "Next" at bounding box center [1035, 21] width 31 height 42
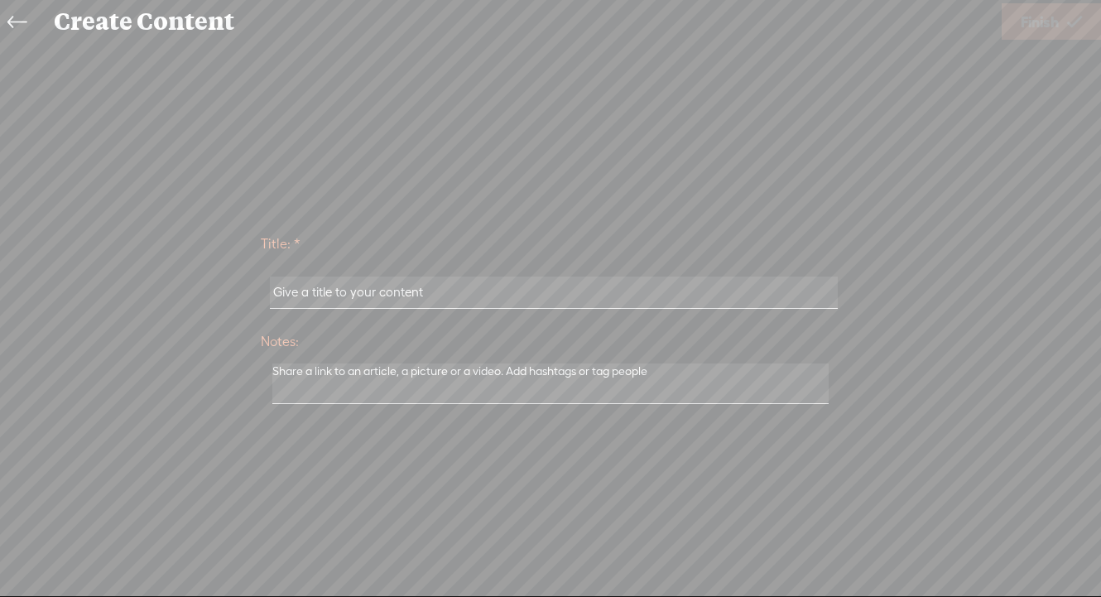
click at [434, 291] on input "text" at bounding box center [553, 292] width 567 height 32
paste input "12-Enraizarse con la tierra"
type input "12-Enraizarse con la tierra"
click at [1061, 28] on link "Finish" at bounding box center [1050, 21] width 99 height 36
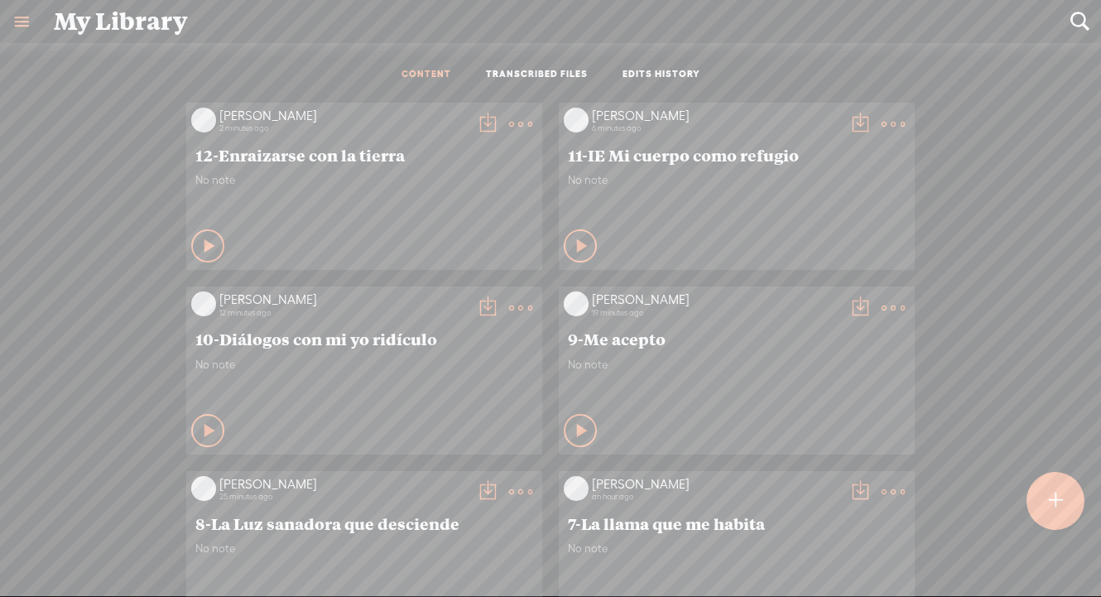
click at [516, 122] on t at bounding box center [520, 124] width 23 height 23
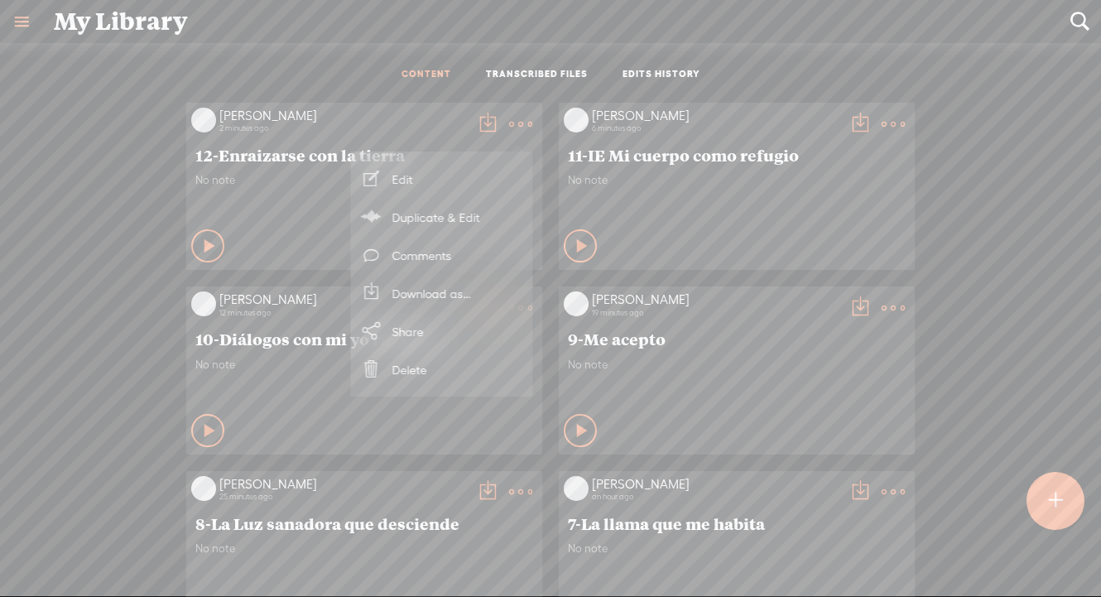
click at [388, 366] on link "Delete" at bounding box center [442, 369] width 166 height 38
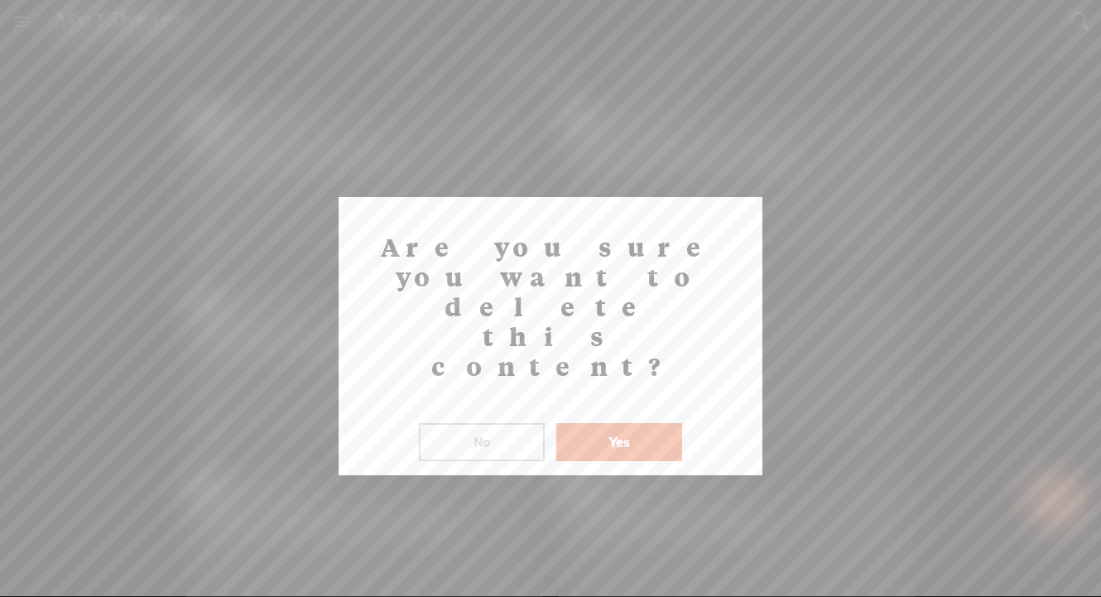
click at [612, 423] on button "Yes" at bounding box center [619, 442] width 126 height 38
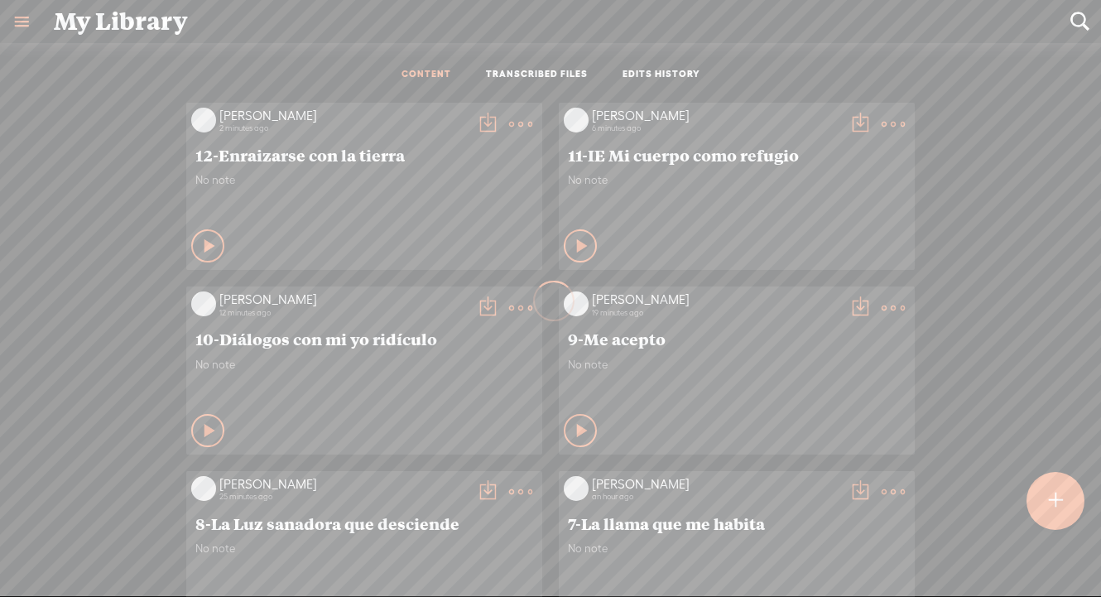
click at [514, 122] on t at bounding box center [520, 124] width 23 height 23
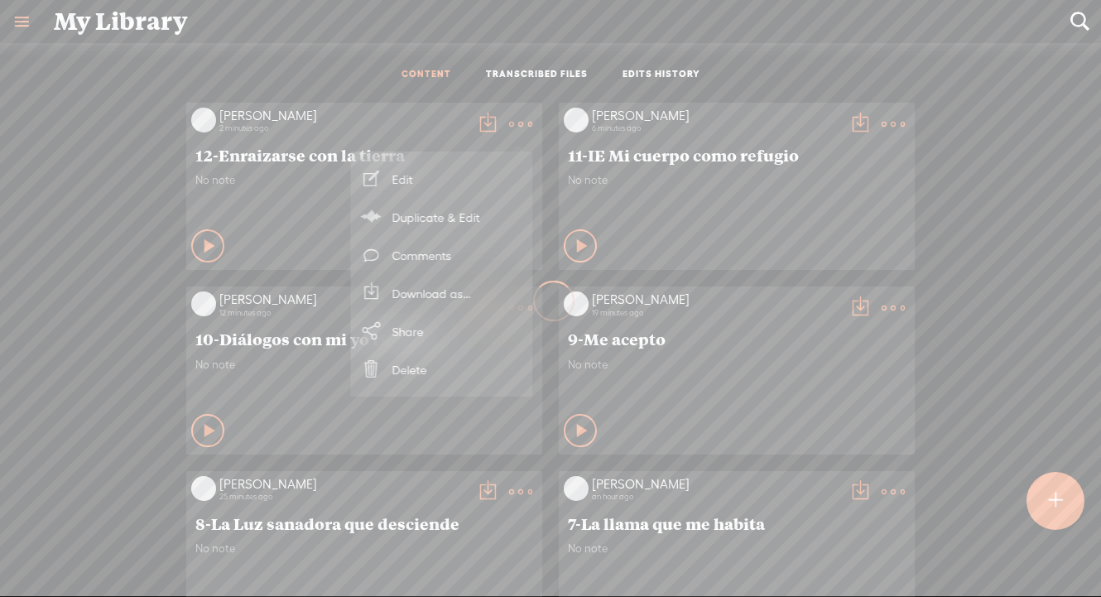
click at [412, 370] on link "Delete" at bounding box center [442, 369] width 166 height 38
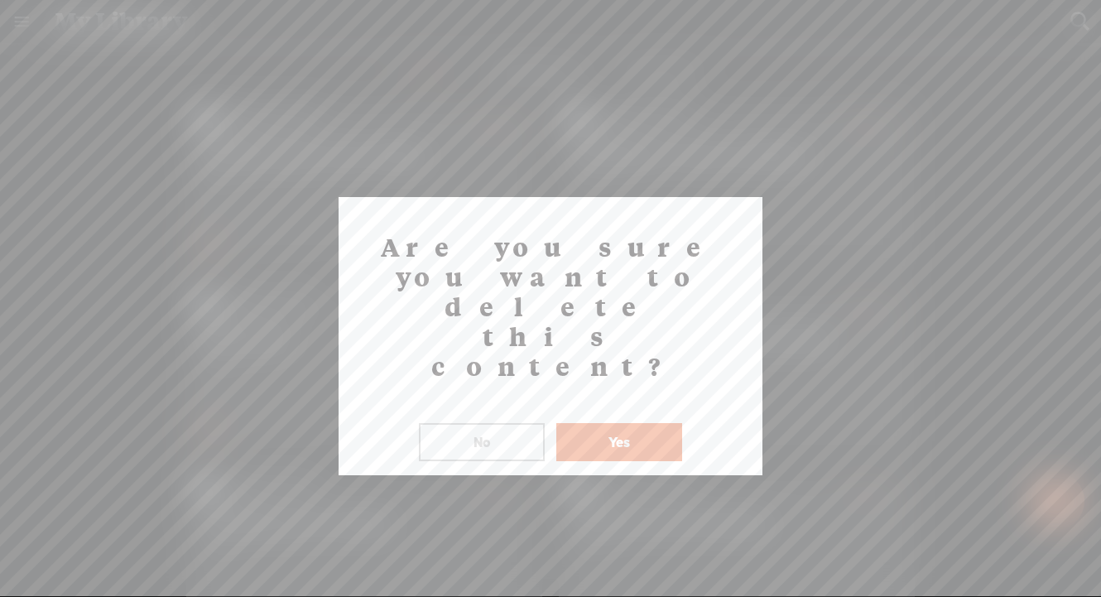
click at [624, 423] on button "Yes" at bounding box center [619, 442] width 126 height 38
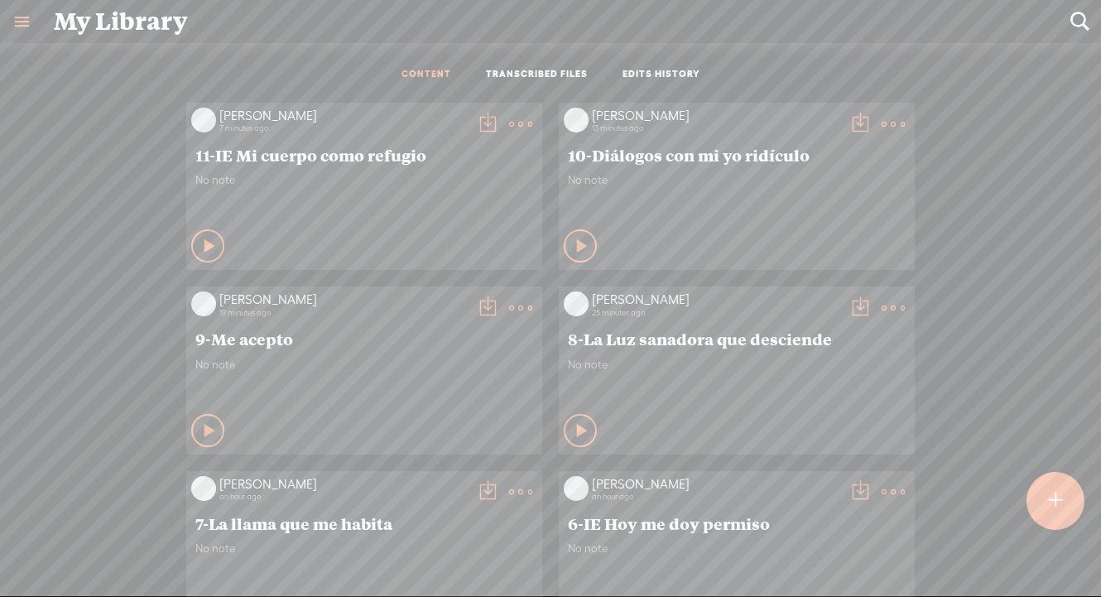
click at [1062, 508] on t at bounding box center [1055, 500] width 14 height 36
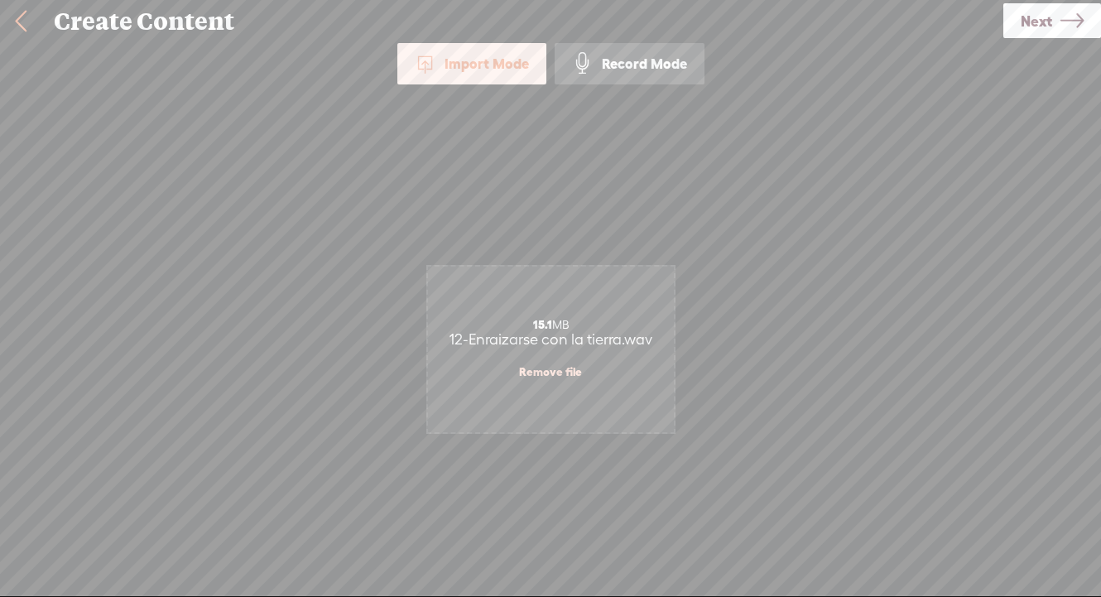
click at [1046, 22] on span "Next" at bounding box center [1035, 21] width 31 height 42
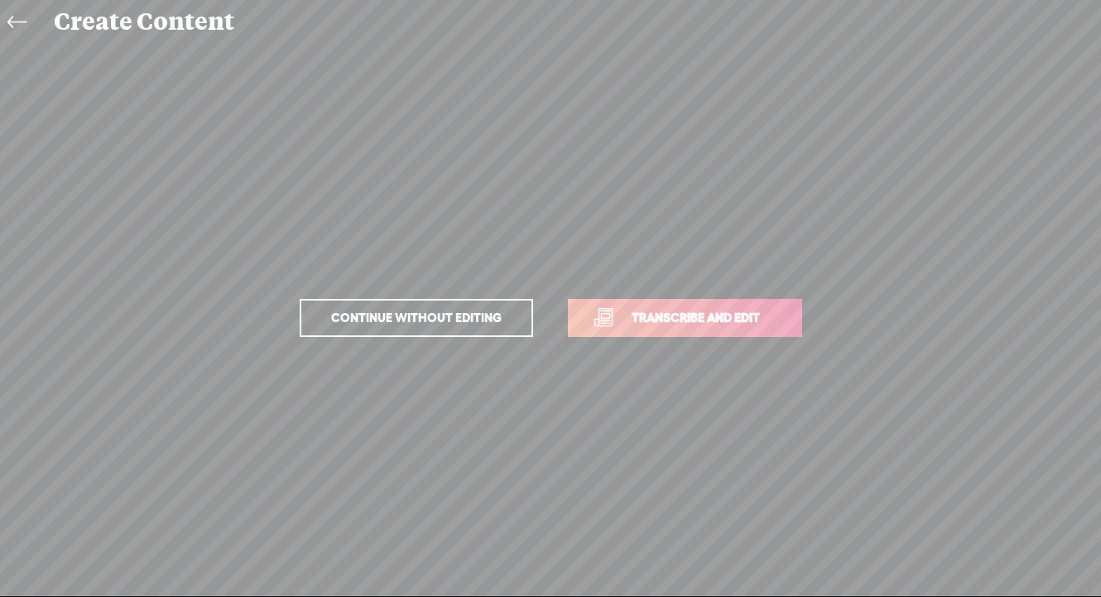
click at [641, 337] on p "Continue without editing Transcribe and edit" at bounding box center [550, 317] width 579 height 73
click at [645, 329] on link "Transcribe and edit" at bounding box center [685, 318] width 234 height 38
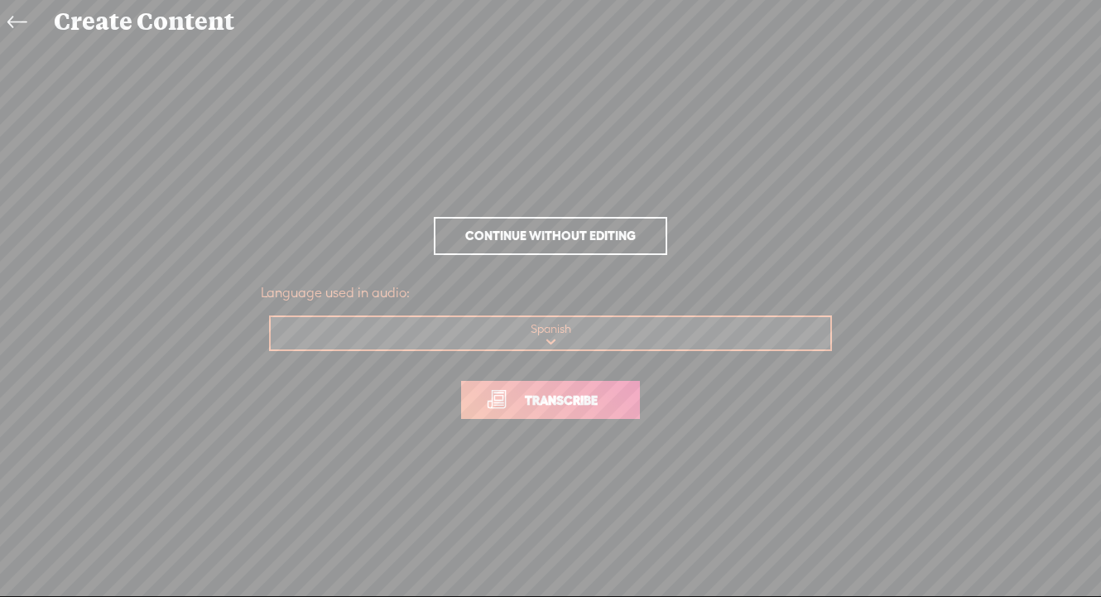
click at [554, 410] on link "Transcribe" at bounding box center [550, 400] width 179 height 38
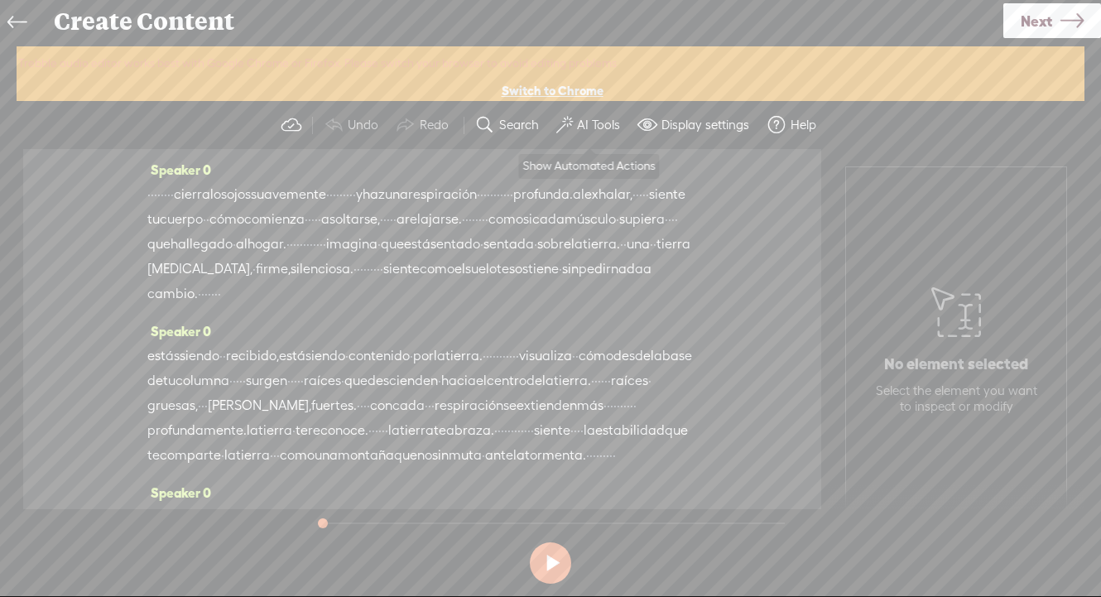
click at [590, 114] on button "AI Tools" at bounding box center [589, 124] width 81 height 33
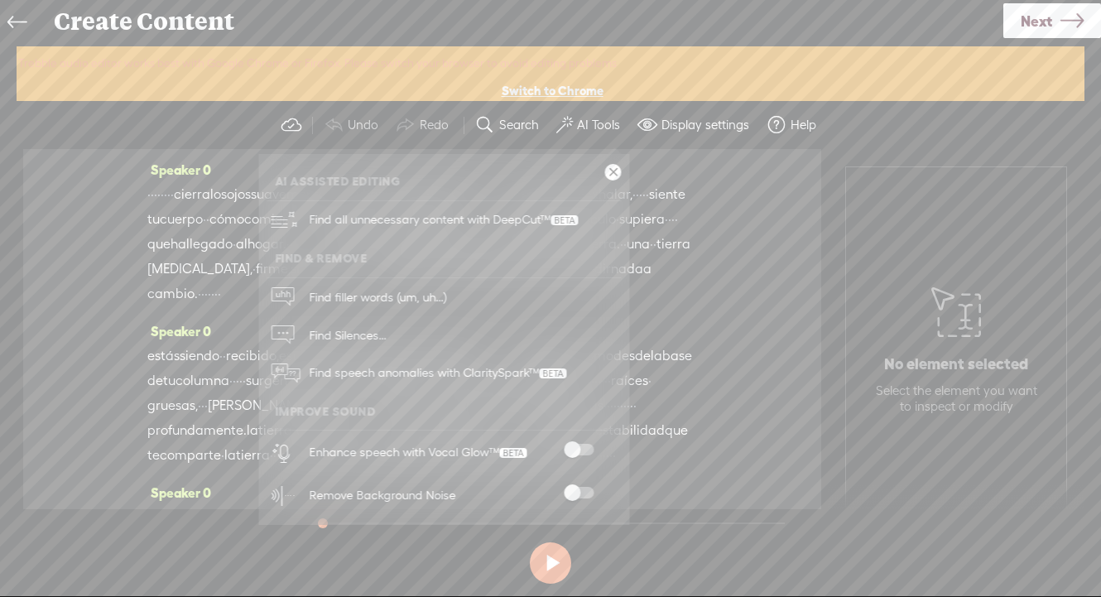
click at [577, 491] on span at bounding box center [579, 493] width 30 height 12
click at [577, 445] on span at bounding box center [579, 450] width 30 height 12
click at [1061, 16] on icon at bounding box center [1071, 21] width 23 height 42
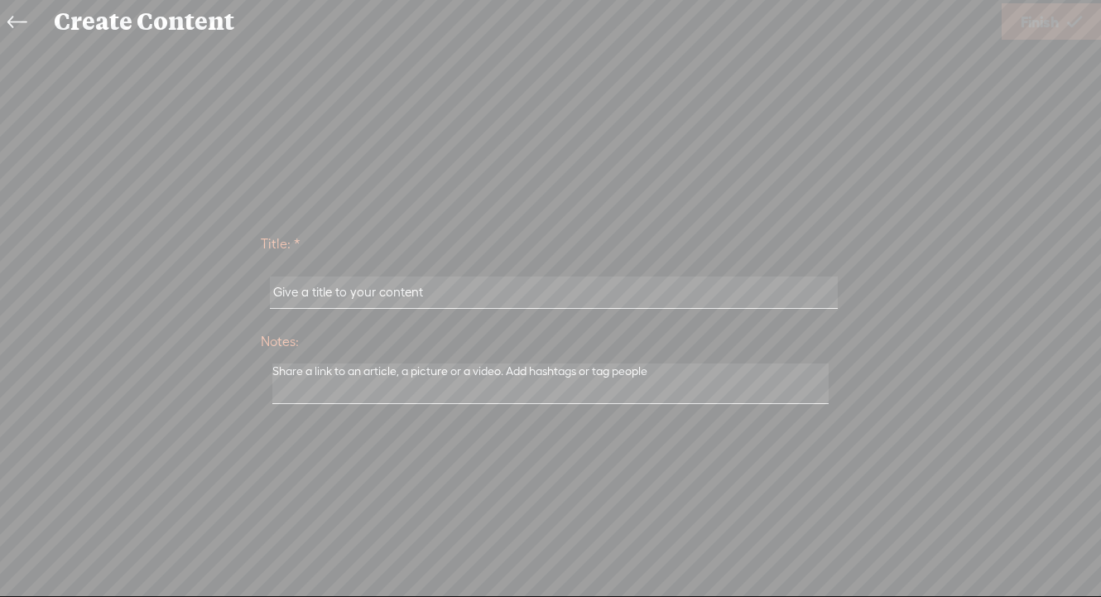
click at [353, 295] on input "text" at bounding box center [553, 292] width 567 height 32
paste input "12-Enraizarse con la tierra"
type input "12-Enraizarse con la tierra"
click at [1040, 31] on span "Finish" at bounding box center [1039, 22] width 38 height 42
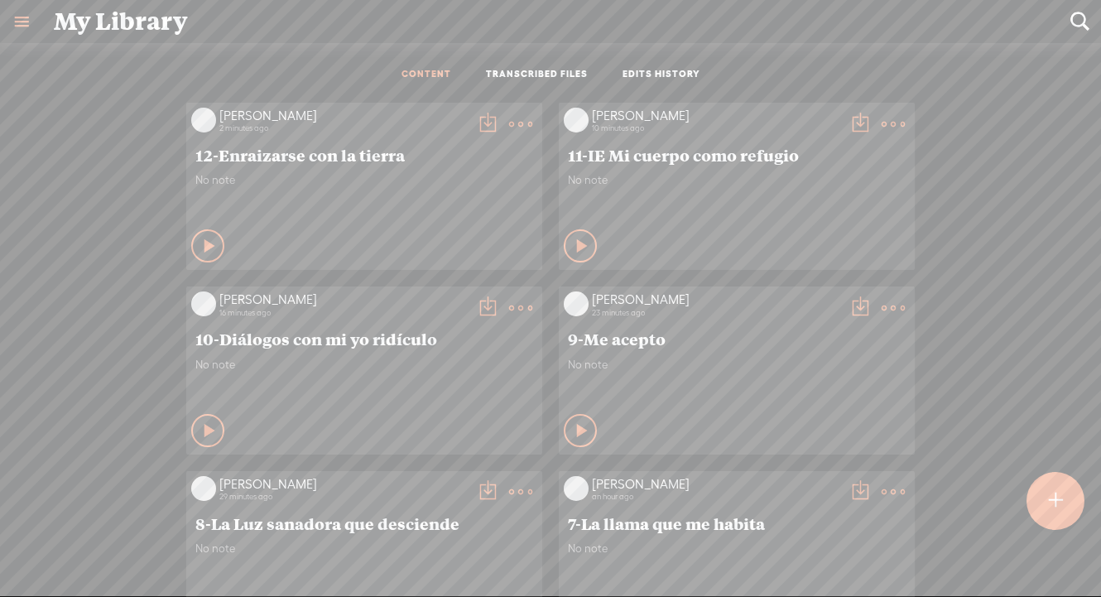
click at [486, 126] on t at bounding box center [487, 124] width 23 height 23
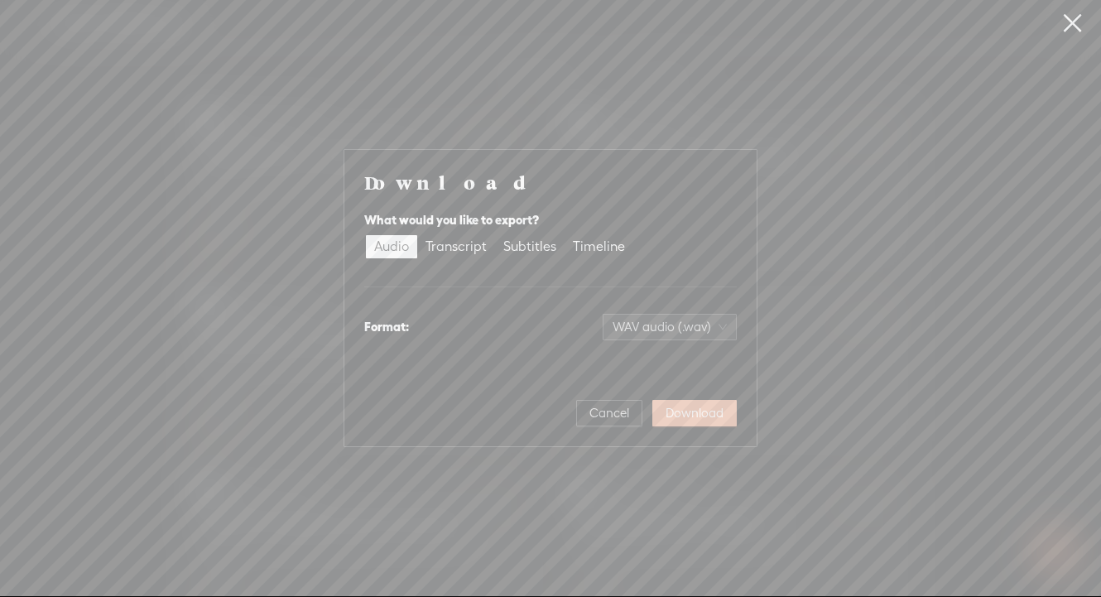
click at [683, 405] on span "Download" at bounding box center [694, 413] width 58 height 17
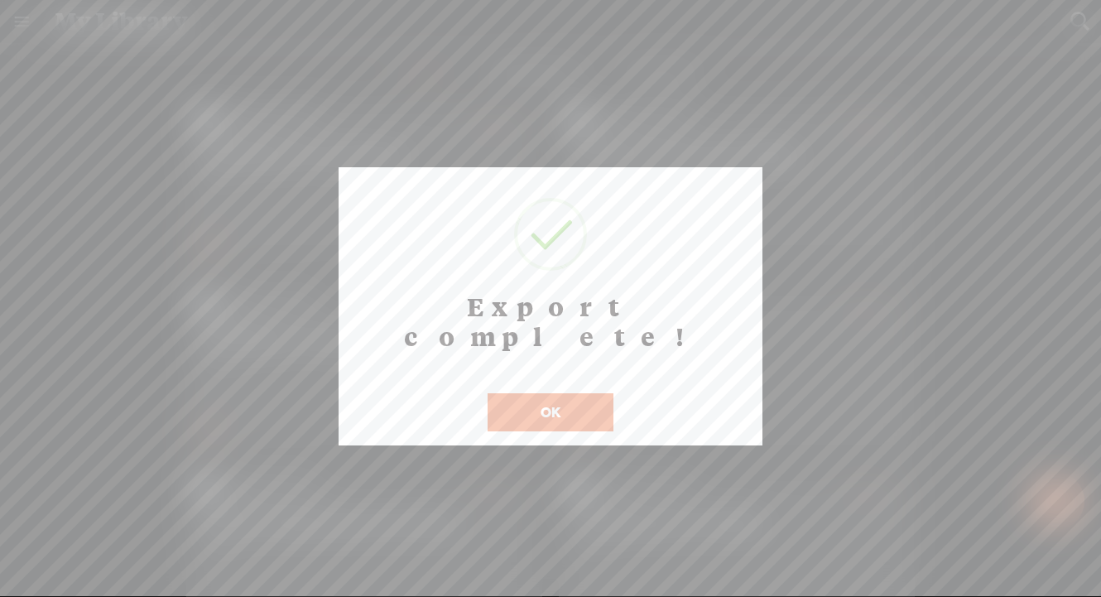
click at [571, 393] on button "OK" at bounding box center [550, 412] width 126 height 38
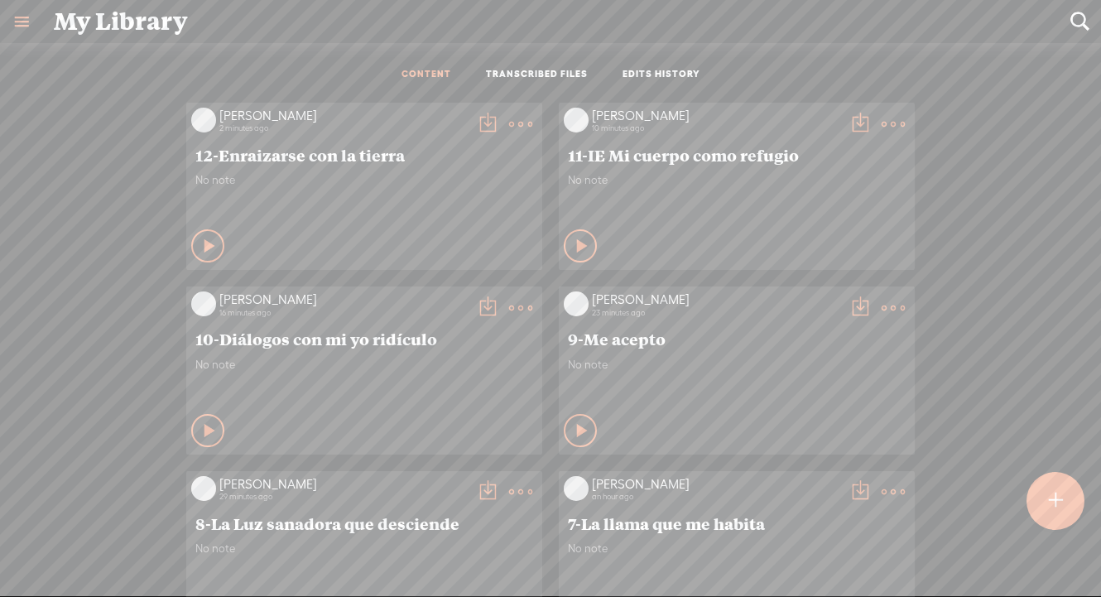
click at [1060, 503] on t at bounding box center [1055, 500] width 14 height 36
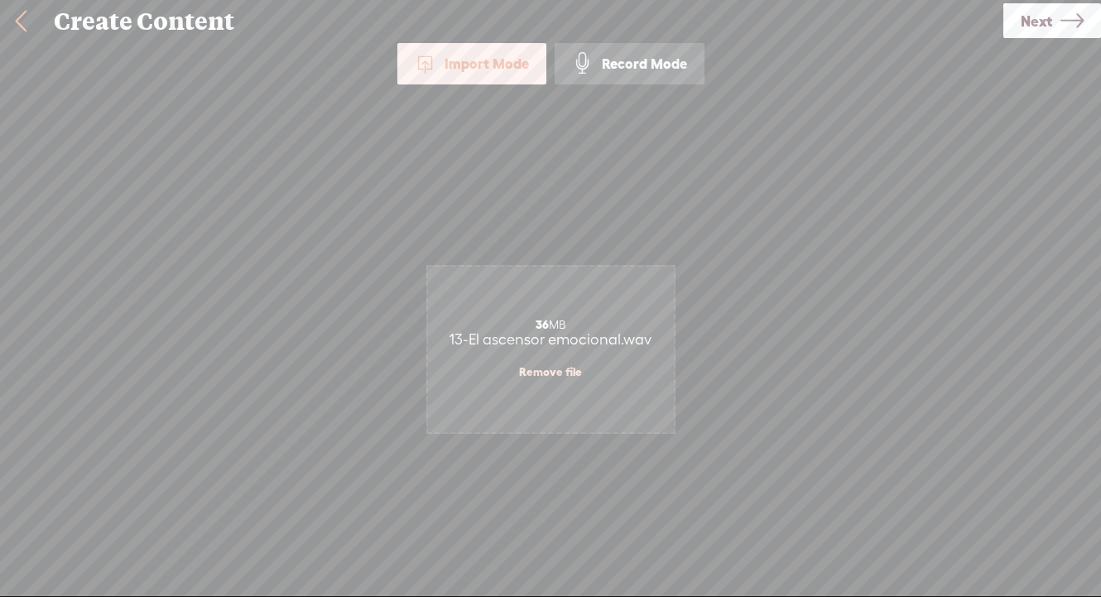
click at [1035, 26] on span "Next" at bounding box center [1035, 21] width 31 height 42
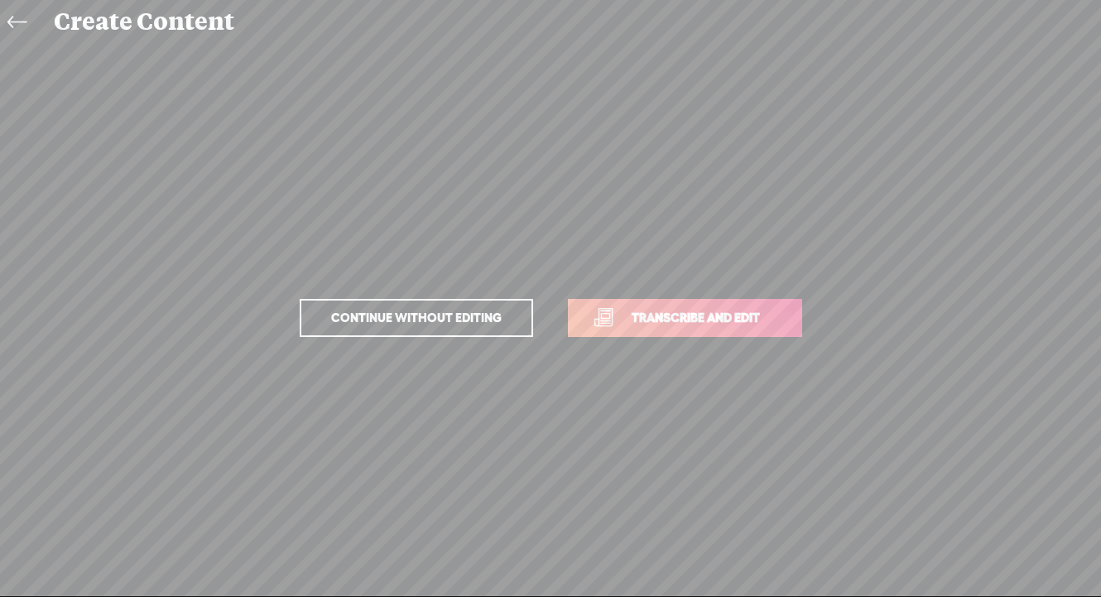
click at [668, 324] on span "Transcribe and edit" at bounding box center [695, 317] width 163 height 19
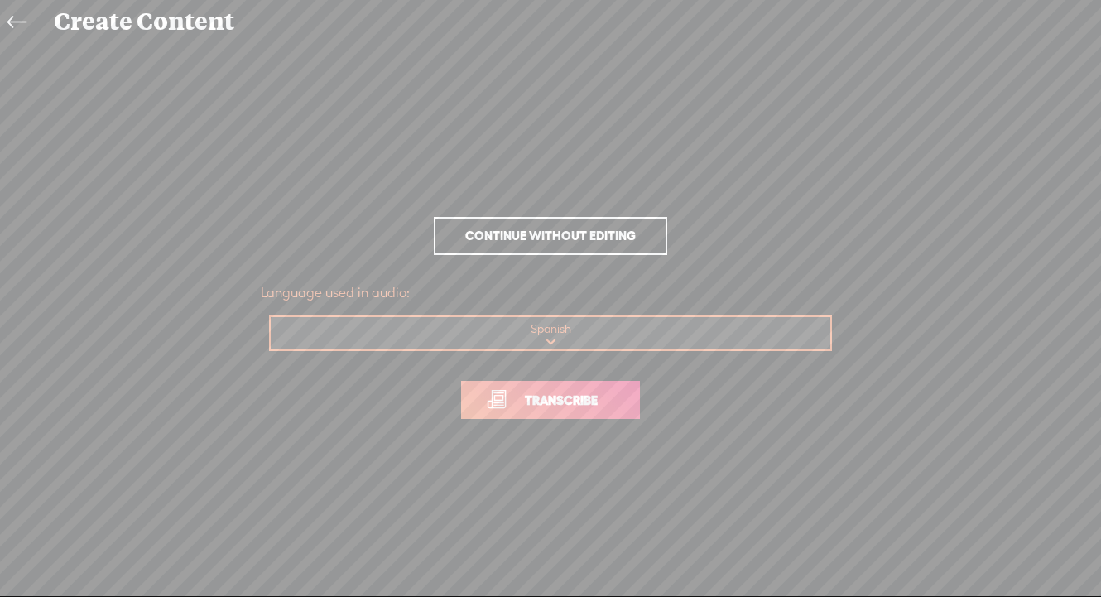
click at [564, 411] on link "Transcribe" at bounding box center [550, 400] width 179 height 38
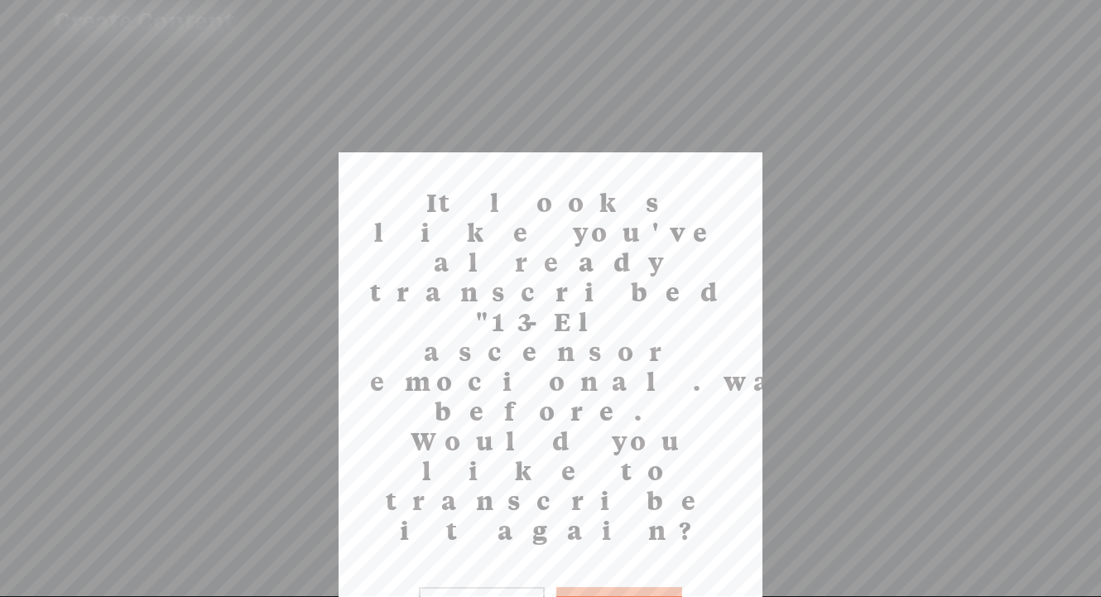
click at [664, 587] on button "Yes" at bounding box center [619, 606] width 126 height 38
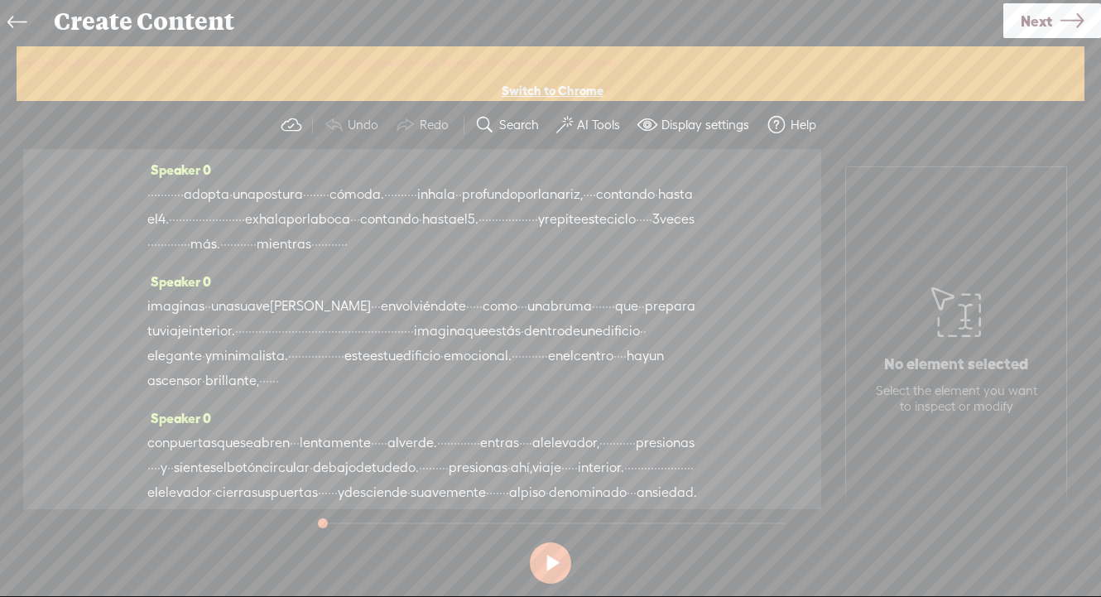
click at [597, 131] on label "AI Tools" at bounding box center [598, 125] width 43 height 17
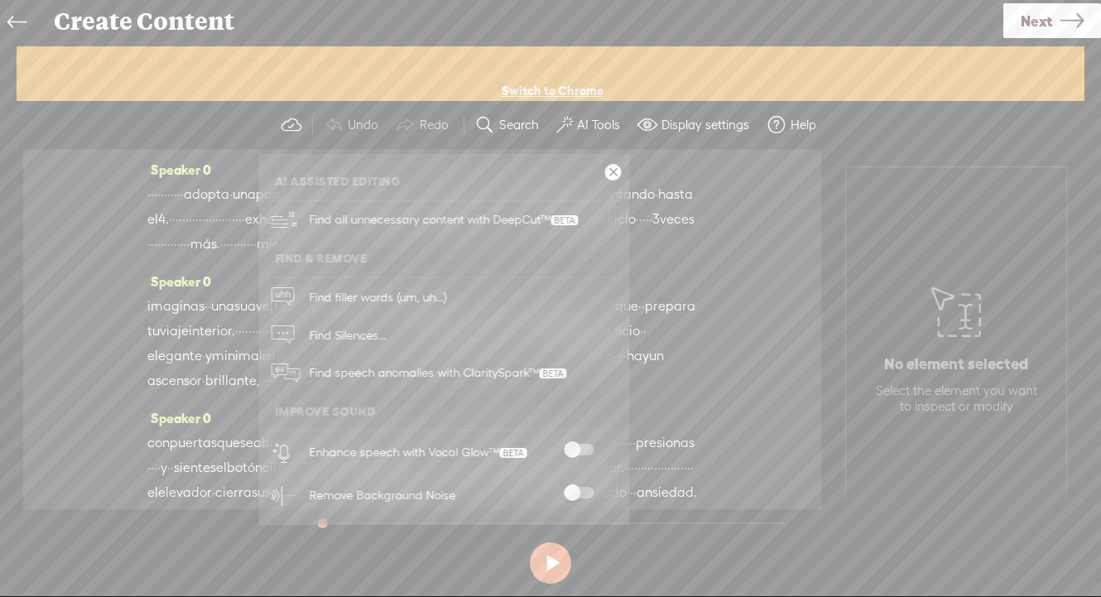
click at [577, 493] on span at bounding box center [579, 493] width 30 height 12
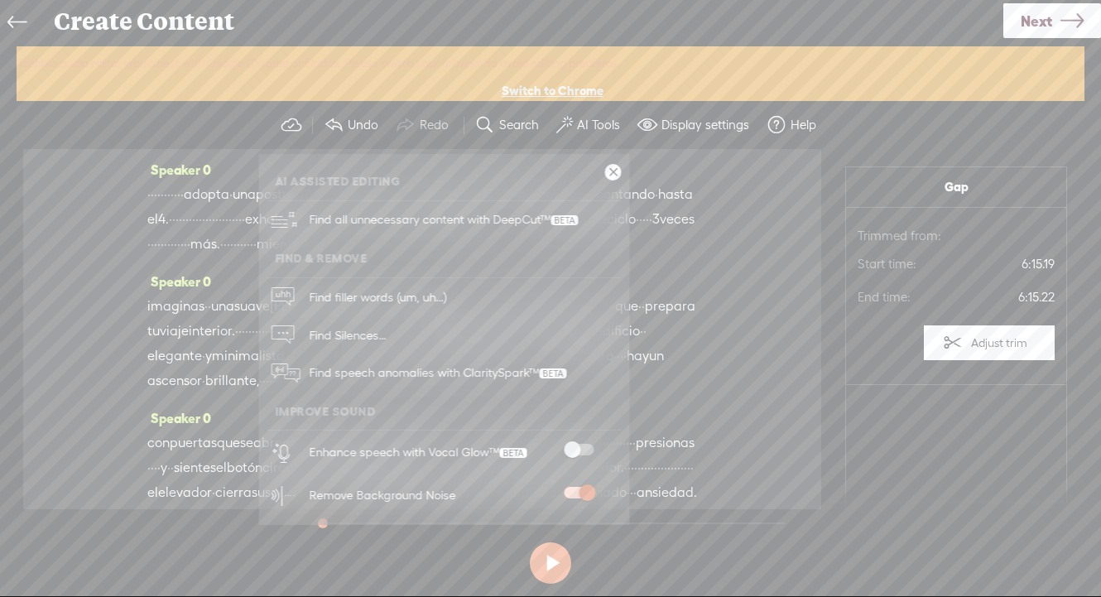
click at [579, 446] on span at bounding box center [579, 450] width 30 height 12
click at [1050, 20] on span "Next" at bounding box center [1035, 21] width 31 height 42
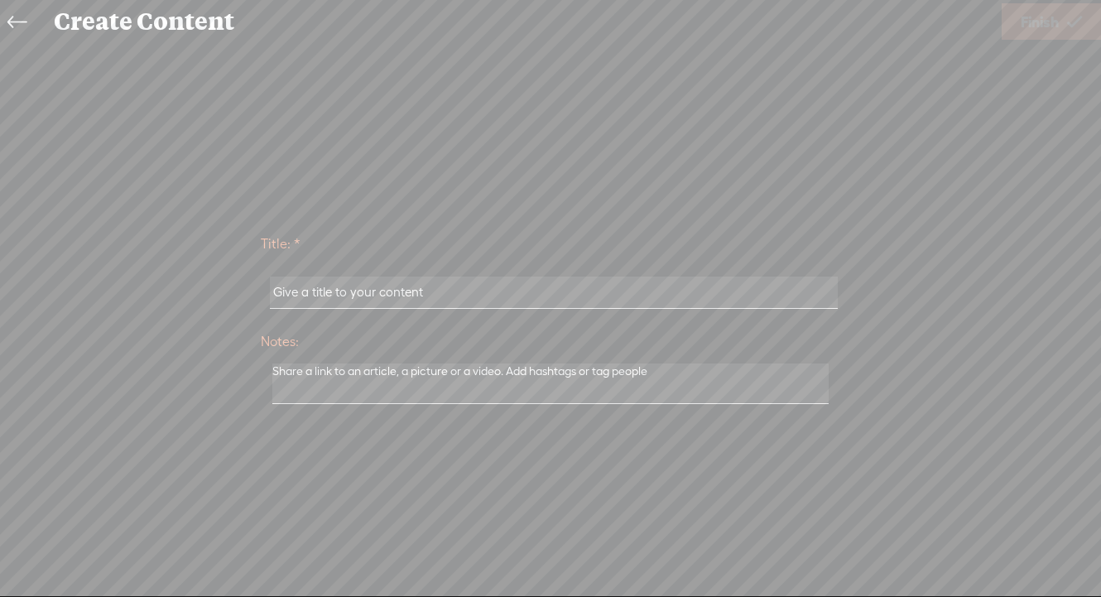
click at [427, 293] on input "text" at bounding box center [553, 292] width 567 height 32
paste input "13-El ascensor emocional"
type input "13-El ascensor emocional"
click at [1054, 18] on span "Finish" at bounding box center [1039, 22] width 38 height 42
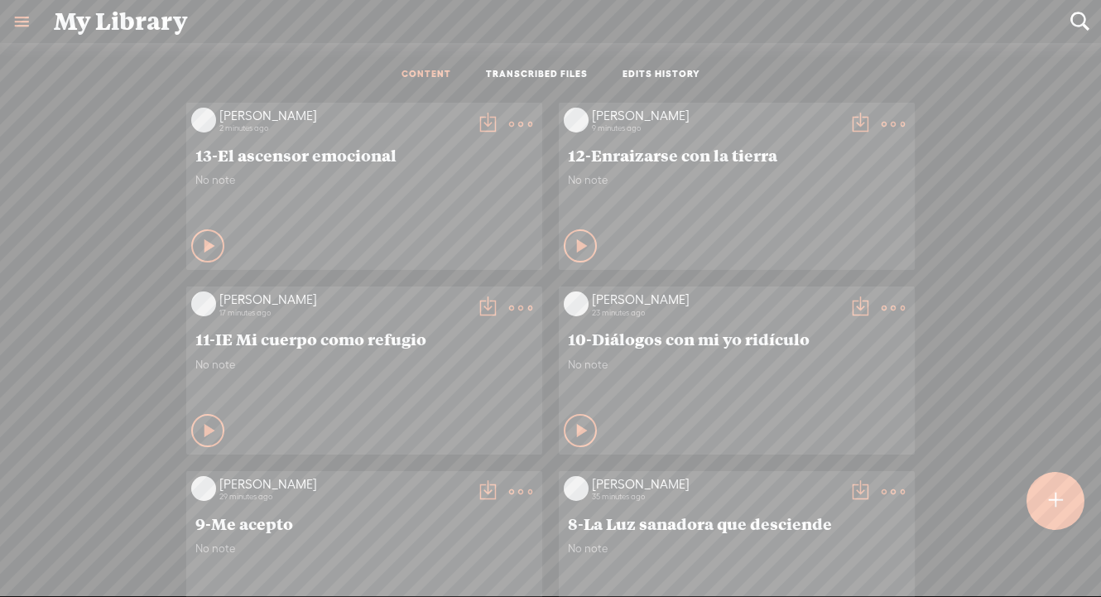
click at [487, 119] on t at bounding box center [487, 124] width 23 height 23
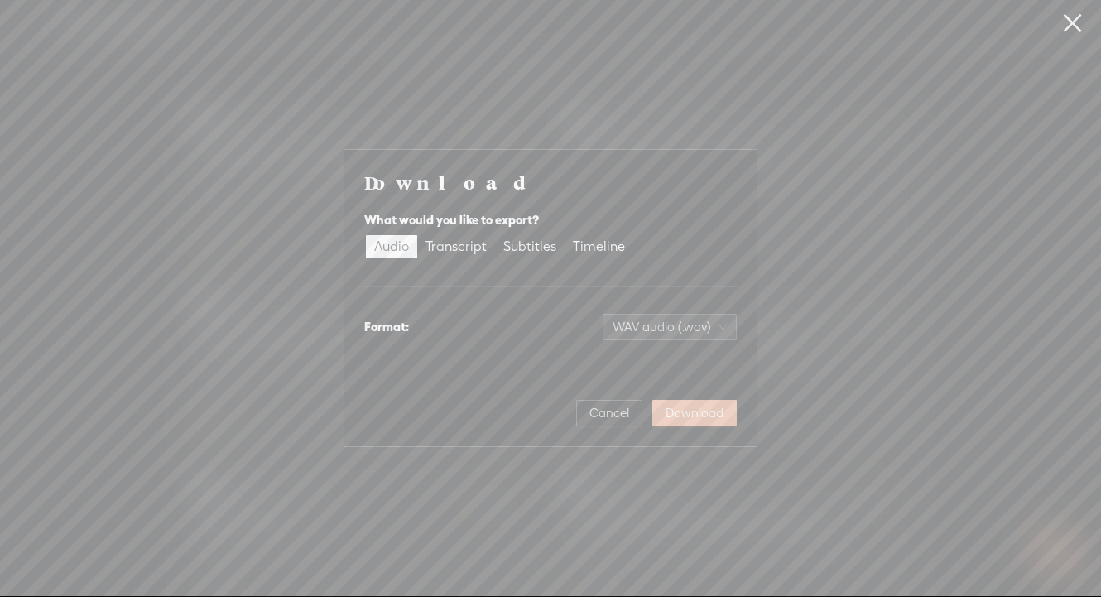
click at [689, 410] on span "Download" at bounding box center [694, 413] width 58 height 17
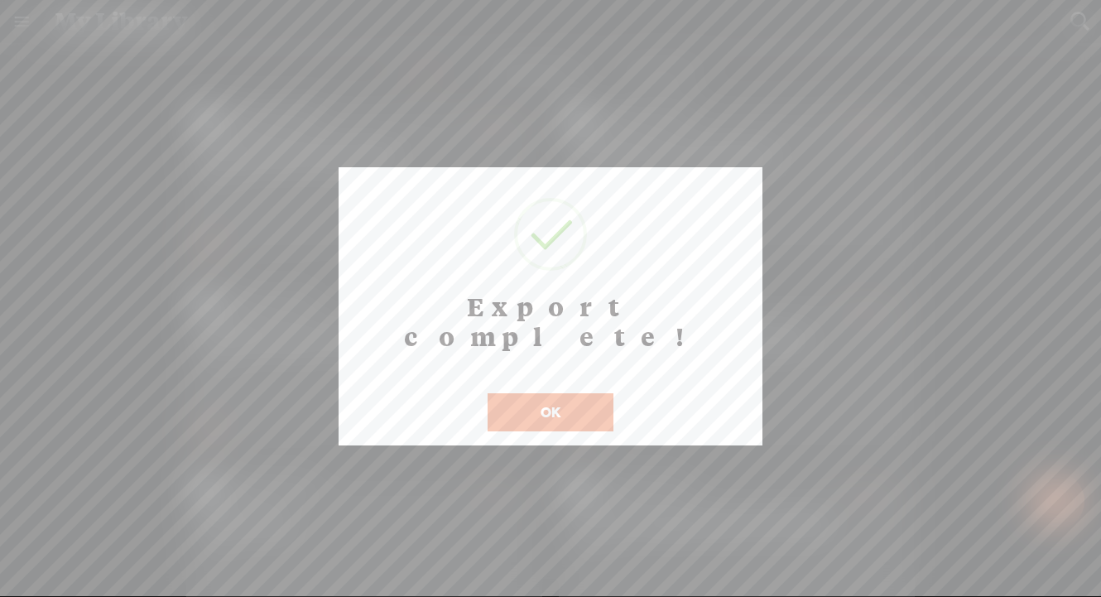
click at [557, 393] on button "OK" at bounding box center [550, 412] width 126 height 38
